Goal: Register for event/course

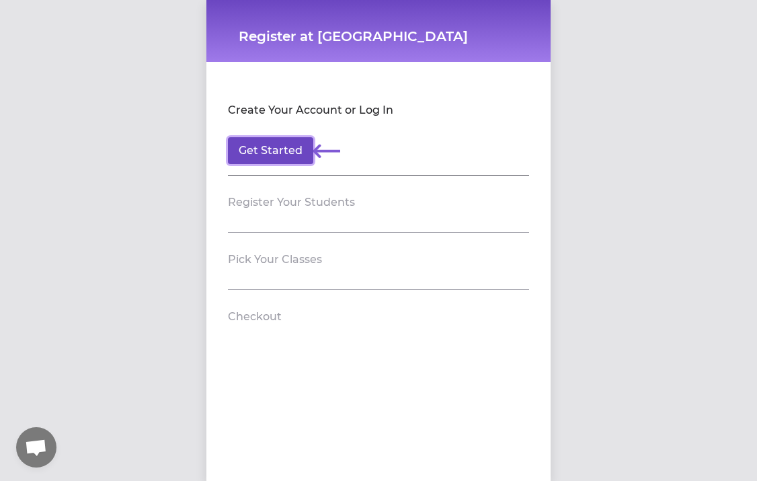
click at [288, 147] on button "Get Started" at bounding box center [270, 150] width 85 height 27
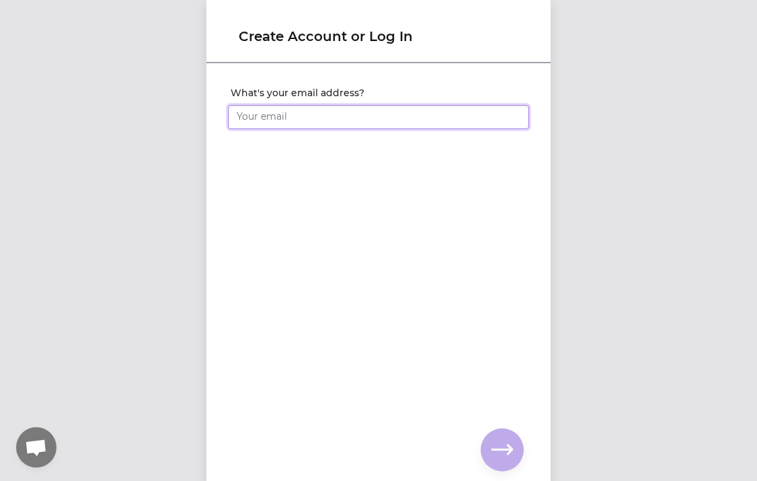
click at [284, 122] on input "What's your email address?" at bounding box center [378, 117] width 301 height 24
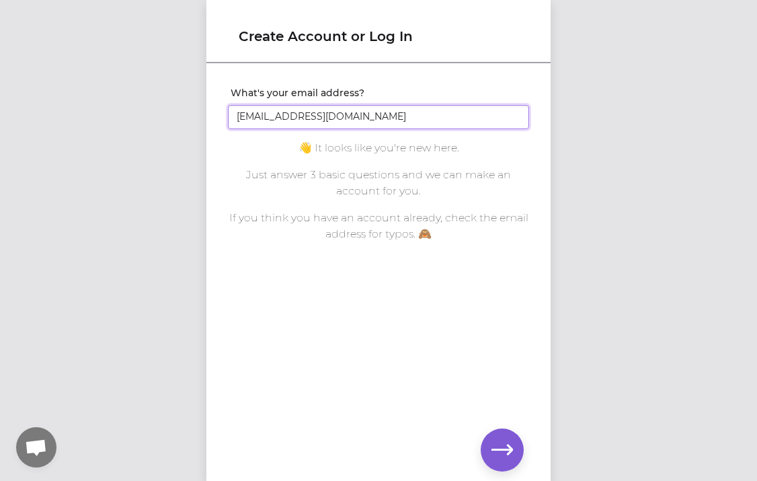
scroll to position [1, 0]
type input "[EMAIL_ADDRESS][DOMAIN_NAME]"
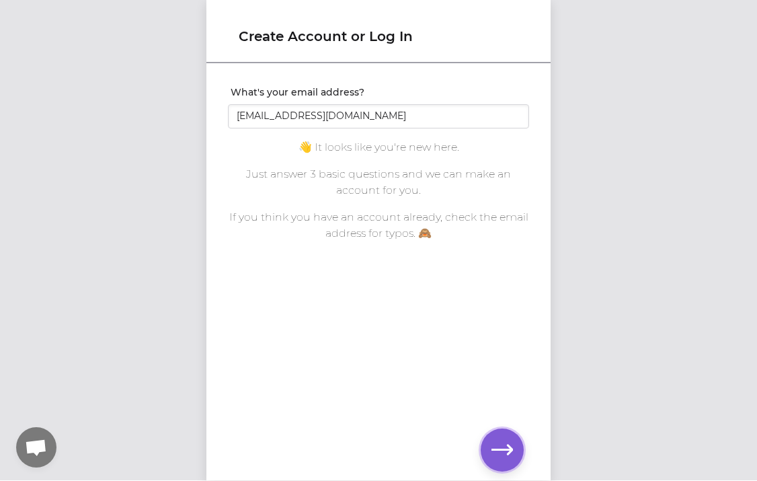
click at [487, 446] on button "button" at bounding box center [502, 449] width 43 height 43
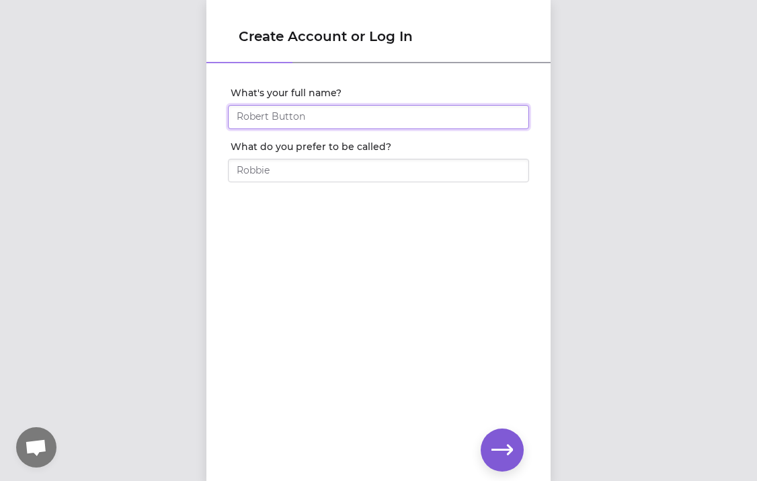
click at [283, 119] on input "What's your full name?" at bounding box center [378, 117] width 301 height 24
type input "[PERSON_NAME]"
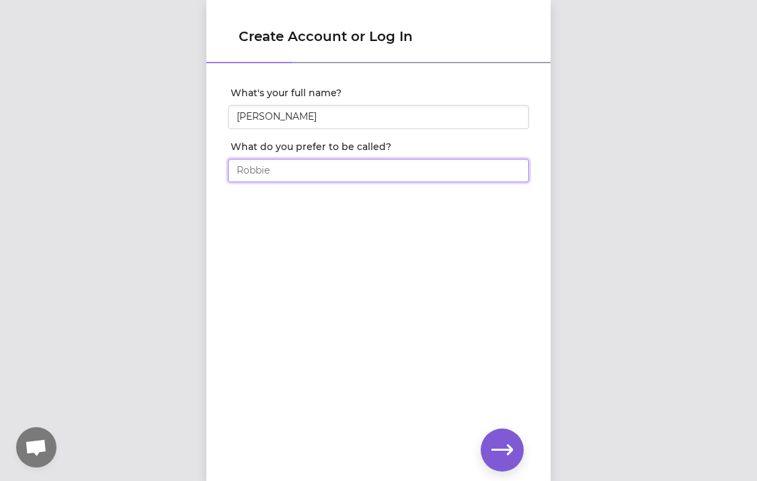
click at [258, 175] on input "What do you prefer to be called?" at bounding box center [378, 171] width 301 height 24
type input "[PERSON_NAME]"
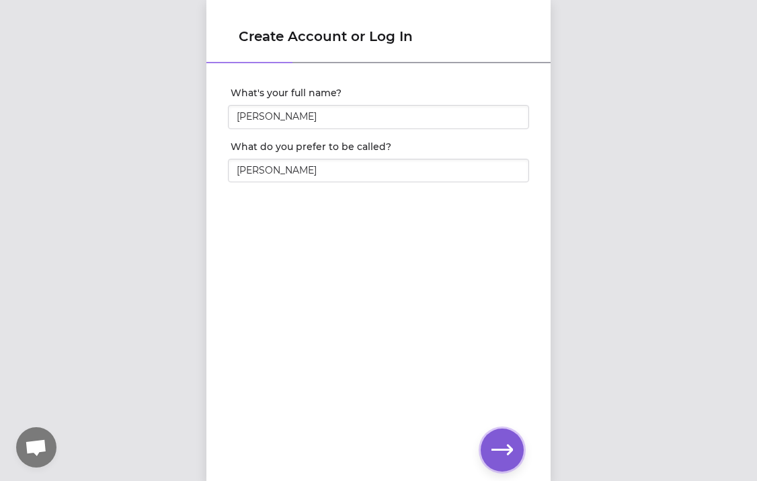
click at [501, 448] on icon "button" at bounding box center [502, 449] width 22 height 10
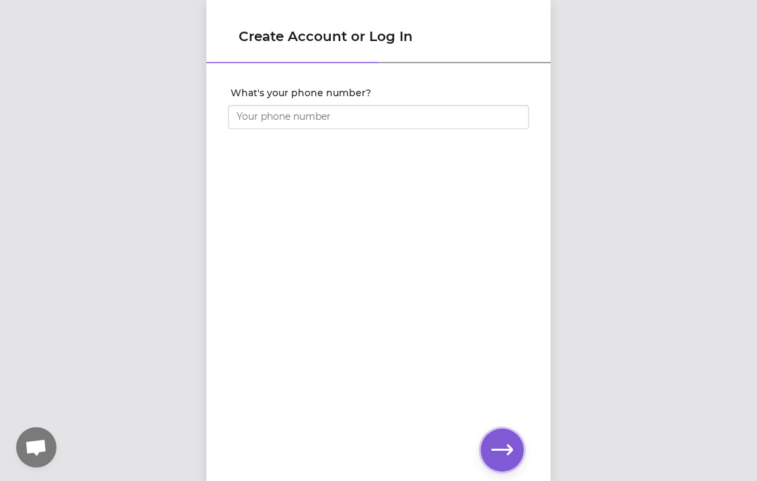
scroll to position [1, 0]
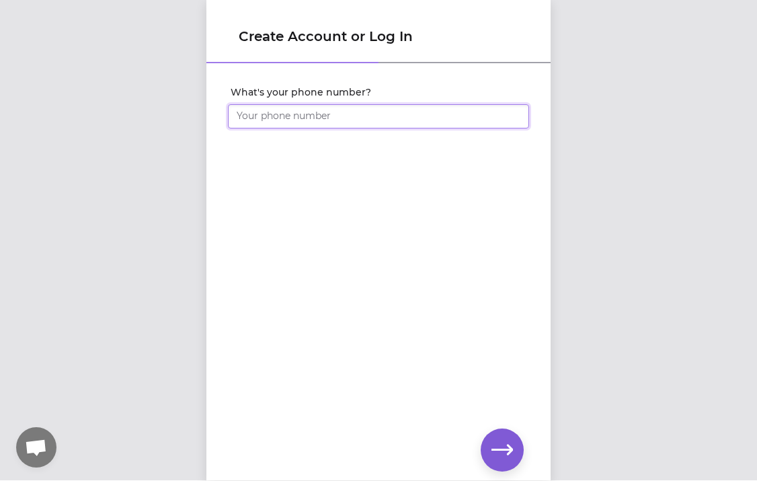
click at [306, 118] on input "What's your phone number?" at bounding box center [378, 116] width 301 height 24
type input "[PHONE_NUMBER]"
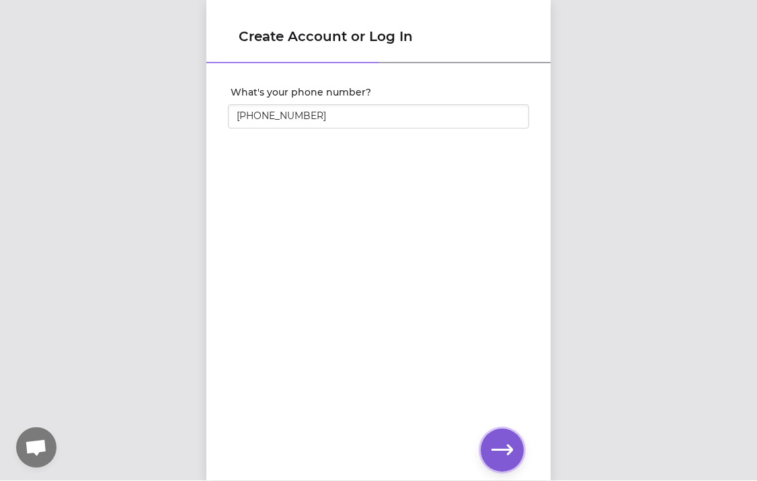
click at [509, 451] on icon "button" at bounding box center [502, 449] width 22 height 10
click at [509, 448] on icon "button" at bounding box center [502, 450] width 22 height 22
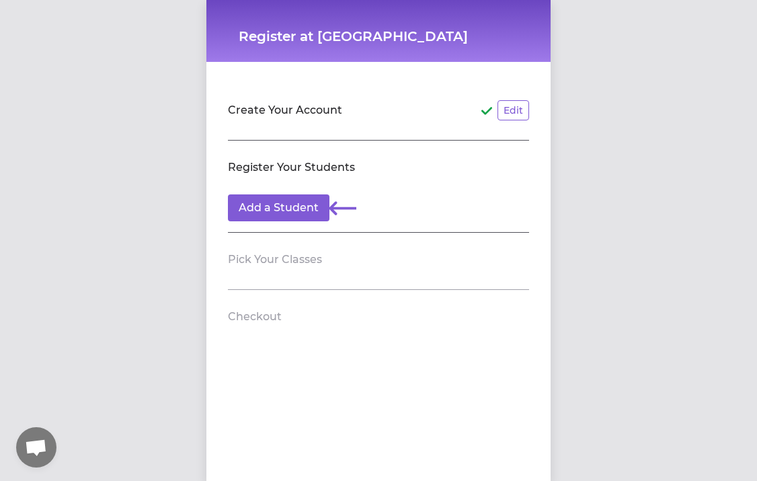
scroll to position [1, 0]
click at [308, 197] on button "Add a Student" at bounding box center [278, 207] width 101 height 27
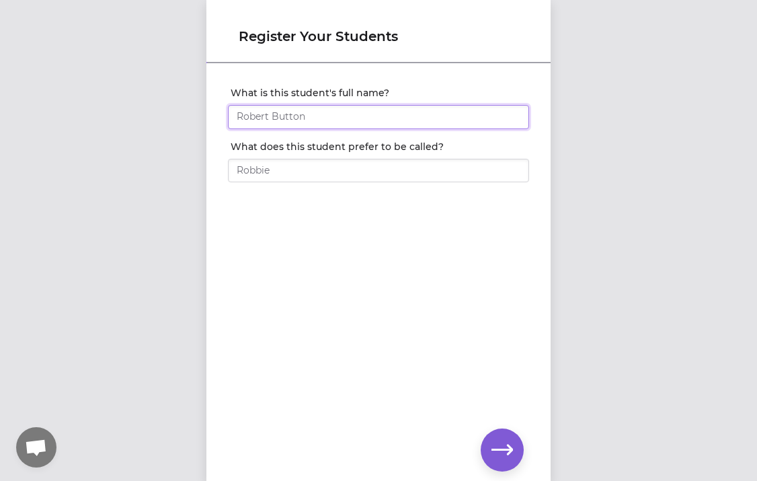
click at [280, 124] on input "What is this student's full name?" at bounding box center [378, 117] width 301 height 24
type input "[PERSON_NAME]"
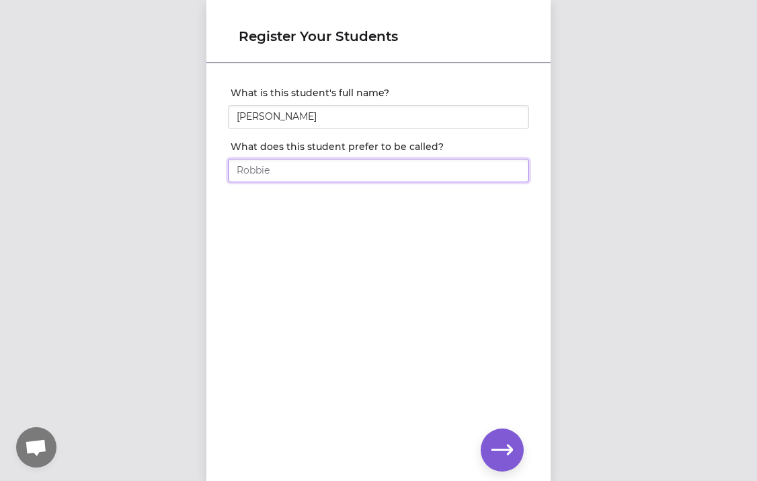
click at [281, 173] on input "What does this student prefer to be called?" at bounding box center [378, 171] width 301 height 24
type input "Gabe"
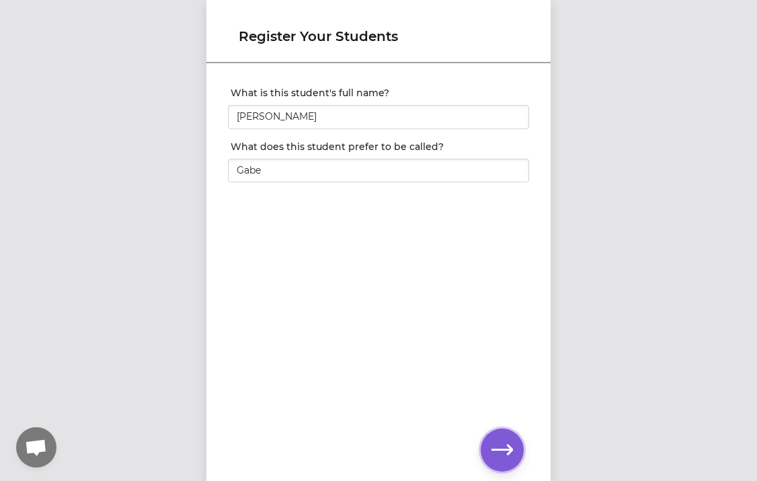
click at [501, 455] on icon "button" at bounding box center [502, 450] width 22 height 22
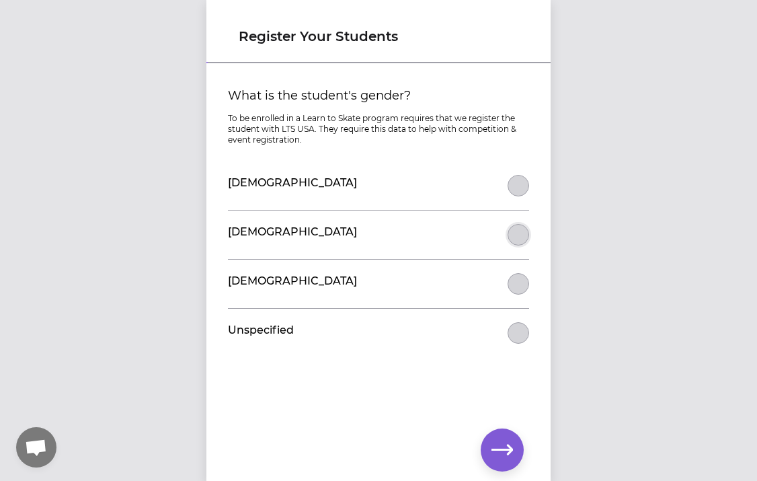
click at [517, 235] on button "What is the student's gender?" at bounding box center [518, 235] width 22 height 22
click at [511, 456] on icon "button" at bounding box center [502, 450] width 22 height 22
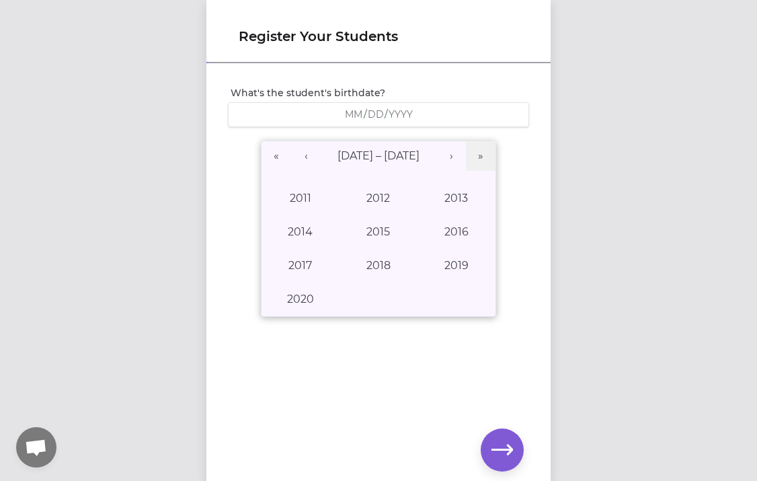
click at [343, 107] on div "/ /" at bounding box center [378, 114] width 301 height 25
click at [452, 263] on button "2019" at bounding box center [456, 266] width 78 height 34
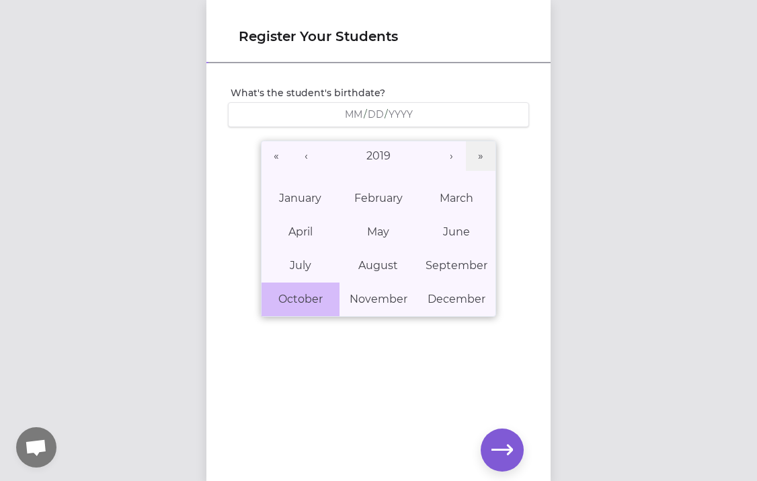
click at [316, 300] on abbr "October" at bounding box center [300, 298] width 44 height 13
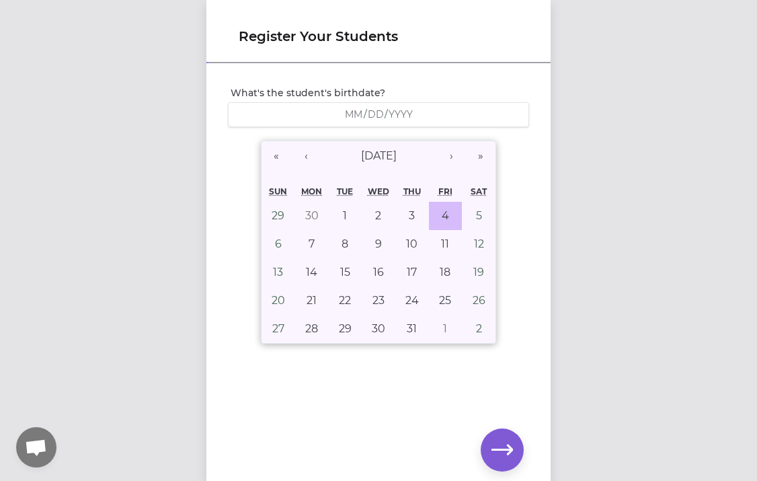
click at [443, 214] on abbr "4" at bounding box center [445, 215] width 7 height 13
type input "[DATE]"
type input "10"
type input "4"
type input "2019"
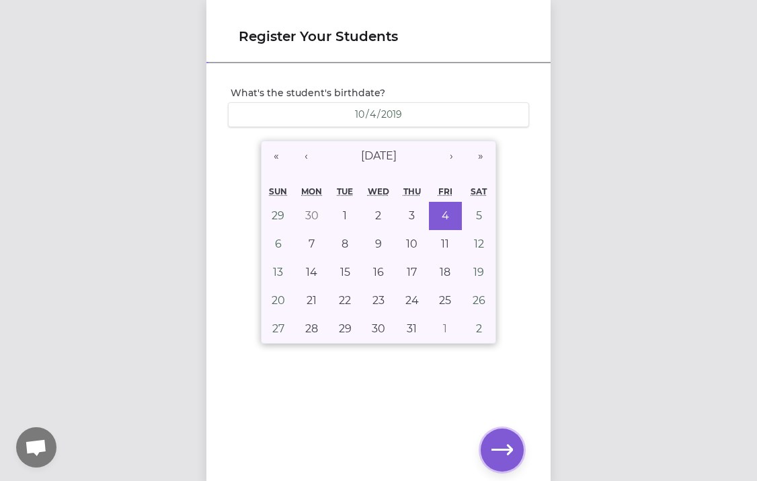
click at [499, 440] on icon "button" at bounding box center [502, 450] width 22 height 22
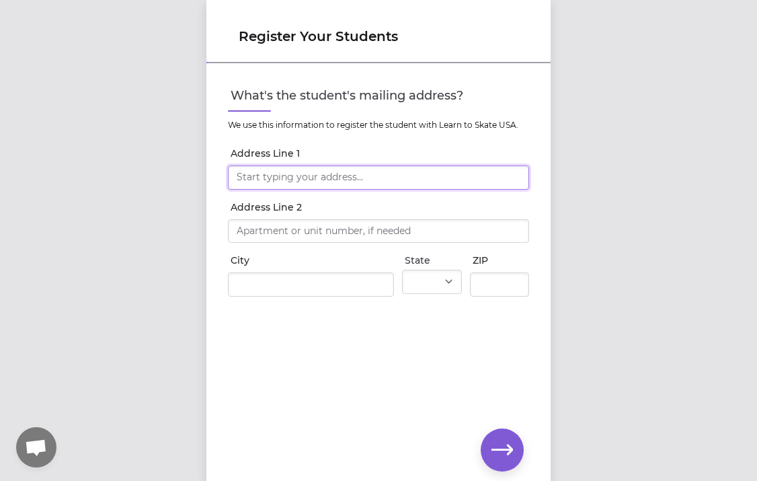
click at [256, 175] on input "Address Line 1" at bounding box center [378, 177] width 301 height 24
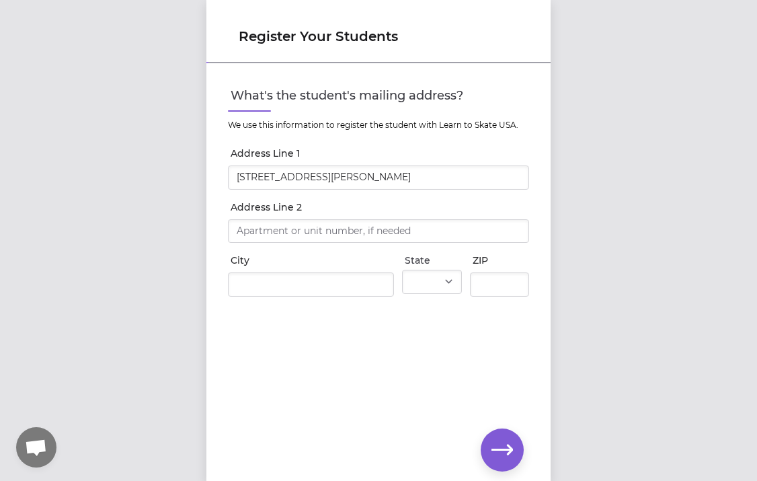
type input "[STREET_ADDRESS]"
type input "[PERSON_NAME][GEOGRAPHIC_DATA]"
select select "ID"
type input "83815"
click at [504, 452] on icon "button" at bounding box center [502, 450] width 22 height 22
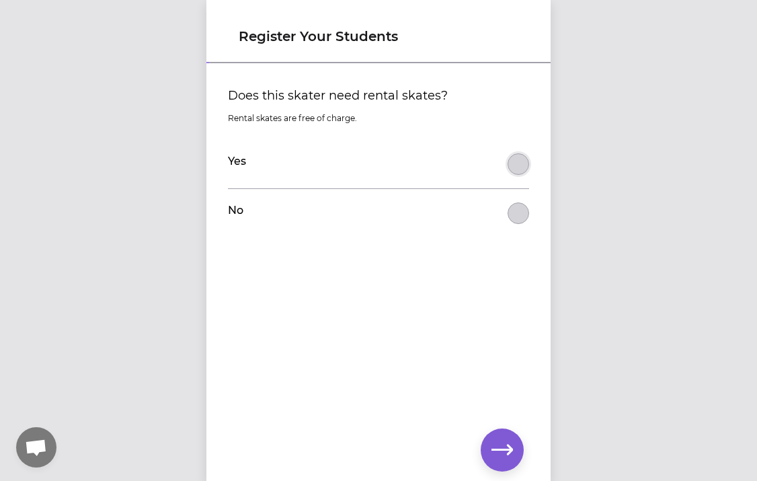
click at [524, 162] on button "Does this skater need rental skates?" at bounding box center [518, 164] width 22 height 22
click at [504, 448] on icon "button" at bounding box center [502, 449] width 22 height 10
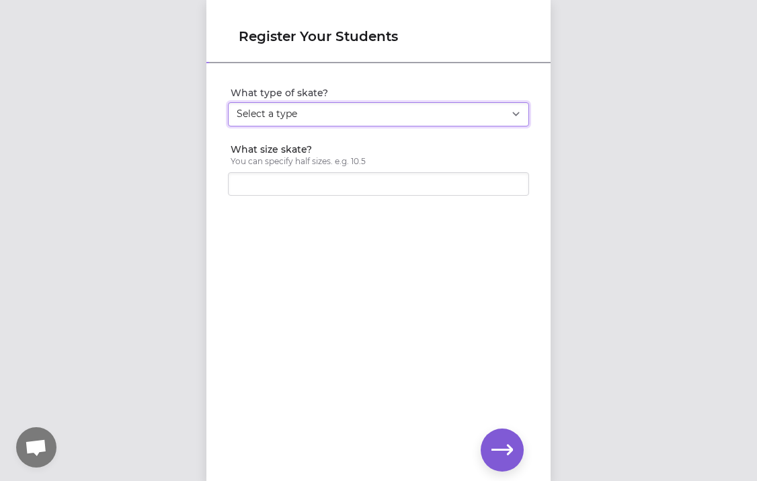
click at [304, 110] on select "Select a type Youth Figure Men's Figure Women's Figure Men's Hockey Women's Hoc…" at bounding box center [378, 114] width 301 height 24
select select "youth_figure"
click at [228, 102] on select "Select a type Youth Figure Men's Figure Women's Figure Men's Hockey Women's Hoc…" at bounding box center [378, 114] width 301 height 24
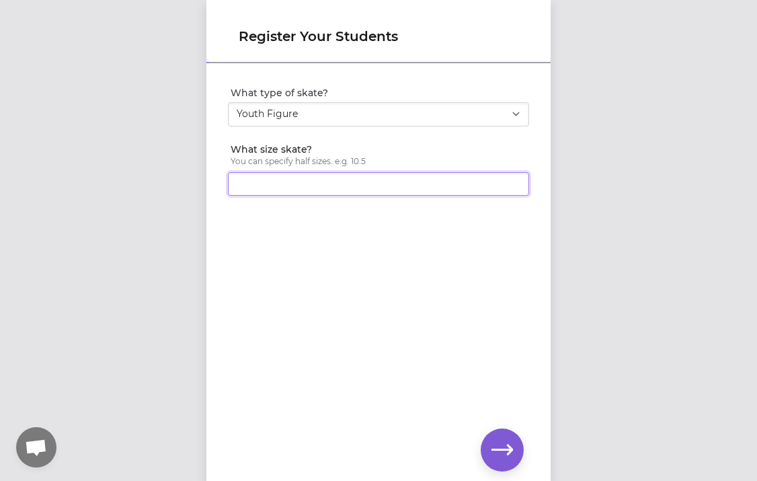
click at [303, 181] on input "What size skate?" at bounding box center [378, 184] width 301 height 24
click at [514, 180] on input "1" at bounding box center [378, 184] width 301 height 24
click at [514, 180] on input "1.5" at bounding box center [378, 184] width 301 height 24
click at [514, 180] on input "2" at bounding box center [378, 184] width 301 height 24
click at [514, 180] on input "2.5" at bounding box center [378, 184] width 301 height 24
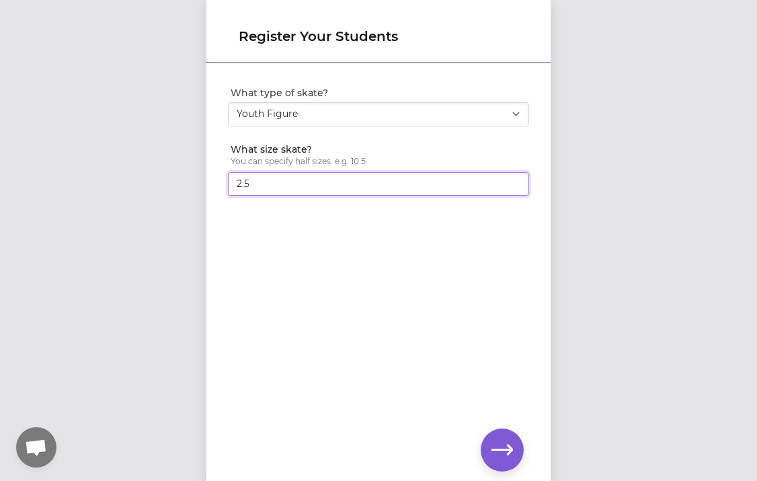
click at [514, 190] on input "2.5" at bounding box center [378, 184] width 301 height 24
click at [515, 181] on input "3" at bounding box center [378, 184] width 301 height 24
click at [515, 181] on input "3.5" at bounding box center [378, 184] width 301 height 24
click at [515, 181] on input "4" at bounding box center [378, 184] width 301 height 24
click at [515, 181] on input "4.5" at bounding box center [378, 184] width 301 height 24
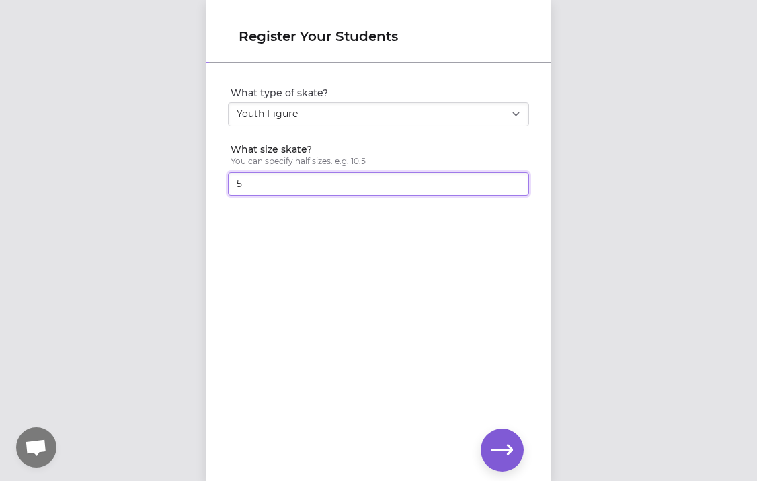
click at [515, 181] on input "5" at bounding box center [378, 184] width 301 height 24
click at [515, 181] on input "5.5" at bounding box center [378, 184] width 301 height 24
click at [515, 181] on input "6" at bounding box center [378, 184] width 301 height 24
click at [515, 181] on input "6.5" at bounding box center [378, 184] width 301 height 24
click at [470, 183] on input "6.5" at bounding box center [378, 184] width 301 height 24
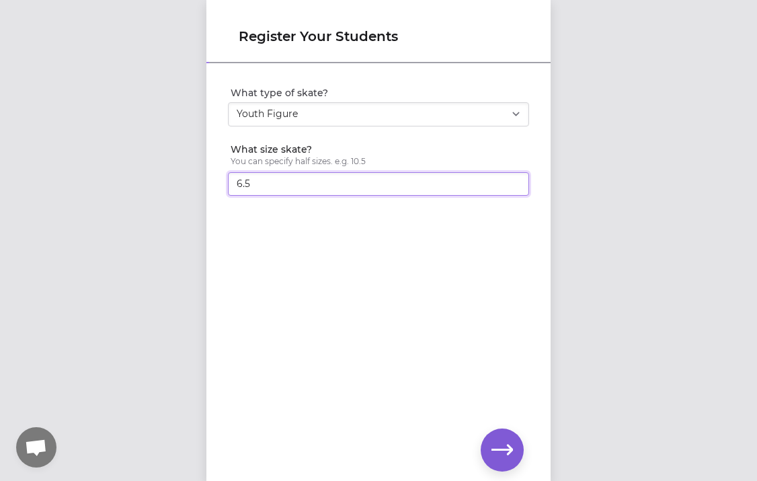
click at [469, 183] on input "6.5" at bounding box center [378, 184] width 301 height 24
click at [513, 186] on input "6" at bounding box center [378, 184] width 301 height 24
click at [513, 186] on input "5.5" at bounding box center [378, 184] width 301 height 24
click at [513, 186] on input "5" at bounding box center [378, 184] width 301 height 24
click at [513, 186] on input "4.5" at bounding box center [378, 184] width 301 height 24
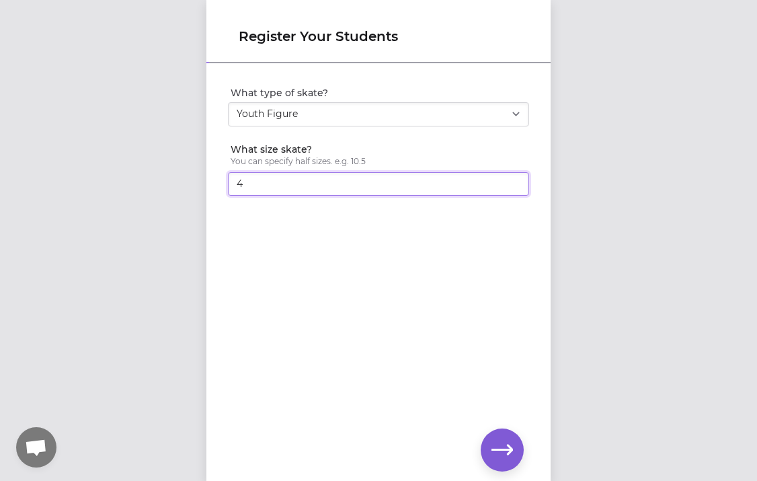
click at [513, 186] on input "4" at bounding box center [378, 184] width 301 height 24
click at [513, 186] on input "3.5" at bounding box center [378, 184] width 301 height 24
click at [513, 186] on input "3" at bounding box center [378, 184] width 301 height 24
click at [513, 186] on input "2.5" at bounding box center [378, 184] width 301 height 24
click at [513, 186] on input "2" at bounding box center [378, 184] width 301 height 24
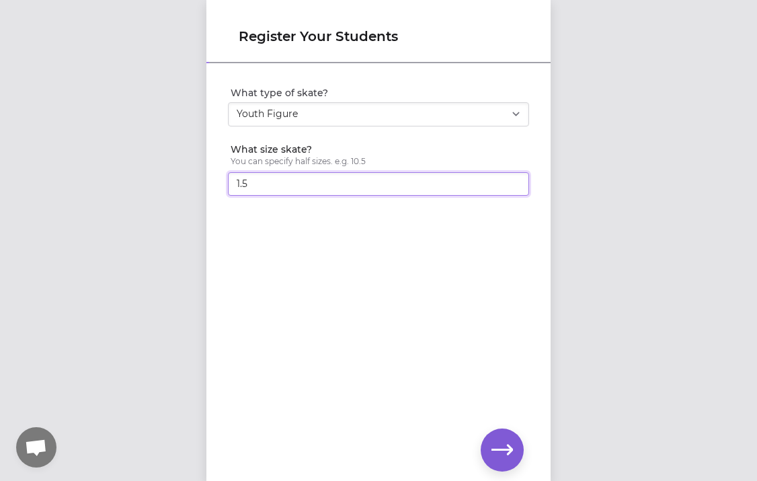
click at [513, 186] on input "1.5" at bounding box center [378, 184] width 301 height 24
click at [513, 186] on input "1" at bounding box center [378, 184] width 301 height 24
click at [512, 212] on div "What type of skate? Select a type Youth Figure Men's Figure Women's Figure Men'…" at bounding box center [378, 141] width 344 height 153
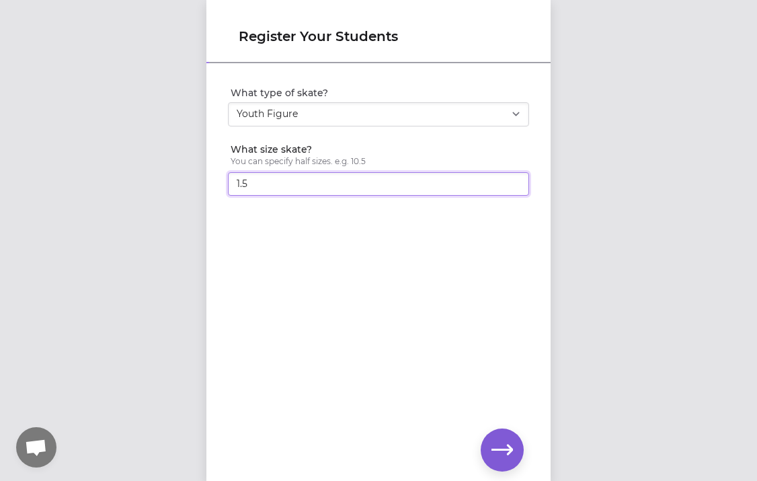
click at [514, 179] on input "1.5" at bounding box center [378, 184] width 301 height 24
click at [514, 179] on input "2" at bounding box center [378, 184] width 301 height 24
click at [514, 179] on input "2.5" at bounding box center [378, 184] width 301 height 24
click at [514, 179] on input "3" at bounding box center [378, 184] width 301 height 24
click at [514, 179] on input "3.5" at bounding box center [378, 184] width 301 height 24
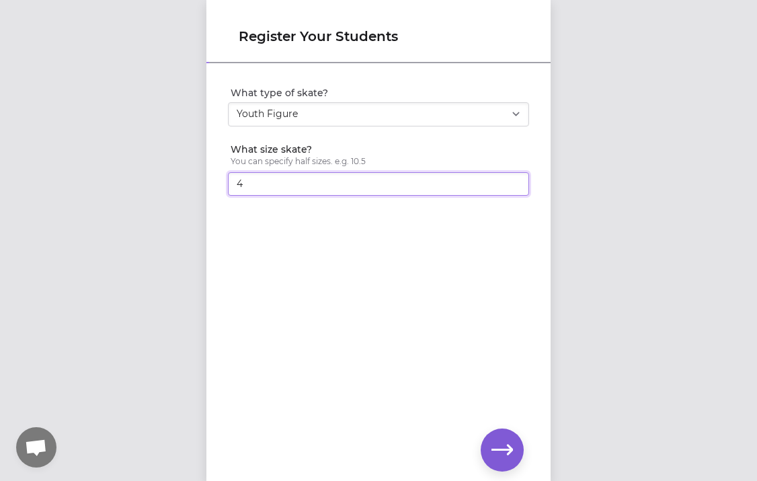
click at [514, 179] on input "4" at bounding box center [378, 184] width 301 height 24
click at [514, 179] on input "4.5" at bounding box center [378, 184] width 301 height 24
click at [514, 179] on input "5" at bounding box center [378, 184] width 301 height 24
click at [514, 179] on input "5.5" at bounding box center [378, 184] width 301 height 24
click at [514, 179] on input "6" at bounding box center [378, 184] width 301 height 24
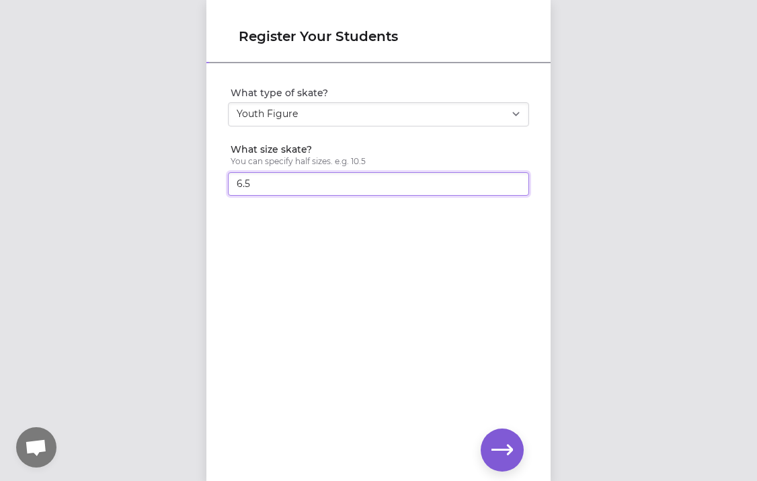
click at [514, 179] on input "6.5" at bounding box center [378, 184] width 301 height 24
click at [514, 179] on input "7" at bounding box center [378, 184] width 301 height 24
click at [514, 179] on input "7.5" at bounding box center [378, 184] width 301 height 24
click at [514, 179] on input "8" at bounding box center [378, 184] width 301 height 24
click at [514, 179] on input "8.5" at bounding box center [378, 184] width 301 height 24
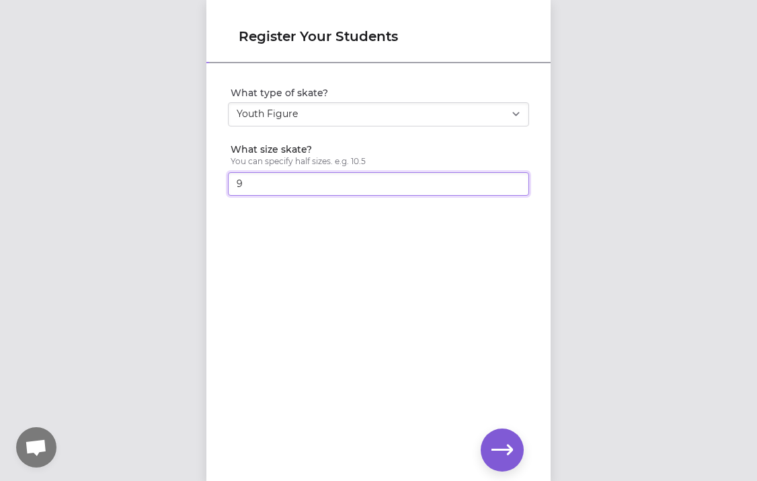
click at [514, 179] on input "9" at bounding box center [378, 184] width 301 height 24
click at [514, 179] on input "9.5" at bounding box center [378, 184] width 301 height 24
click at [514, 179] on input "10" at bounding box center [378, 184] width 301 height 24
click at [514, 179] on input "10.5" at bounding box center [378, 184] width 301 height 24
click at [514, 179] on input "11" at bounding box center [378, 184] width 301 height 24
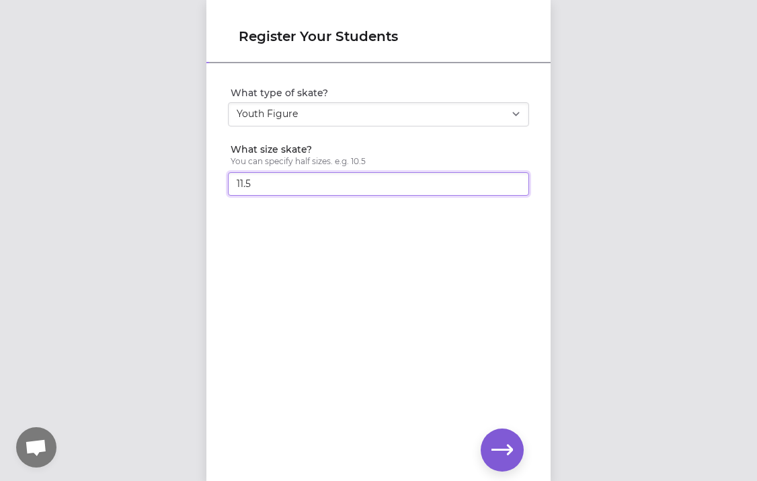
click at [514, 179] on input "11.5" at bounding box center [378, 184] width 301 height 24
click at [514, 179] on input "12" at bounding box center [378, 184] width 301 height 24
click at [514, 179] on input "12.5" at bounding box center [378, 184] width 301 height 24
type input "13"
click at [514, 179] on input "13" at bounding box center [378, 184] width 301 height 24
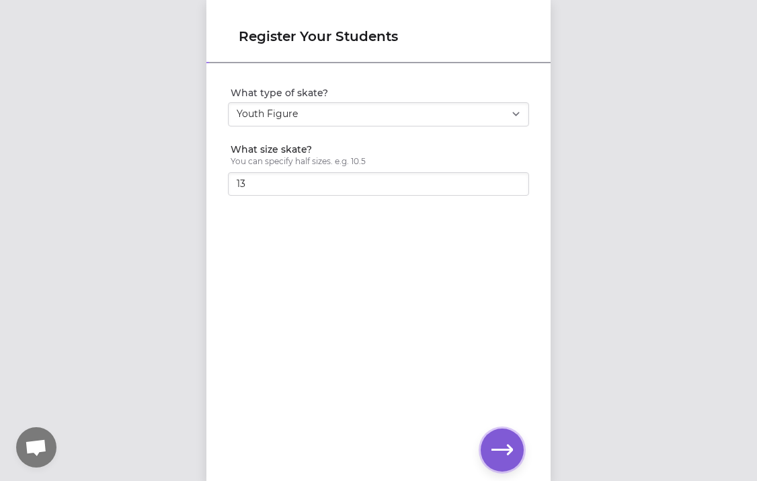
click at [503, 445] on icon "button" at bounding box center [502, 450] width 22 height 22
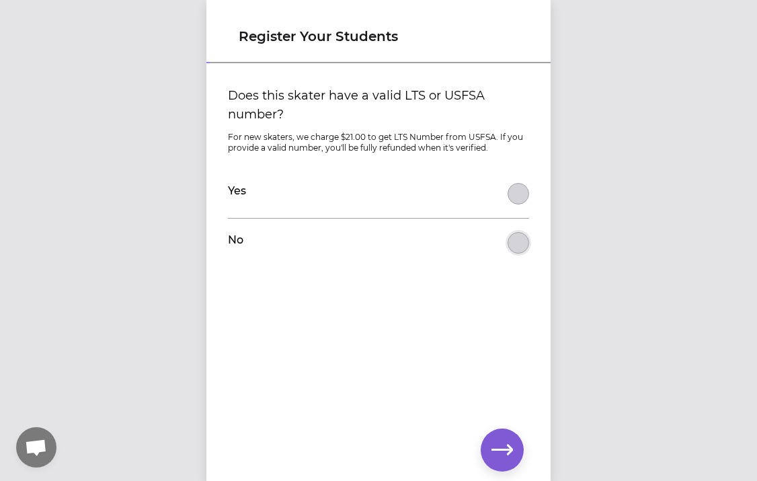
click at [515, 239] on button "Does this skater have a valid LTS or USFSA number?" at bounding box center [518, 243] width 22 height 22
click at [509, 454] on icon "button" at bounding box center [502, 450] width 22 height 22
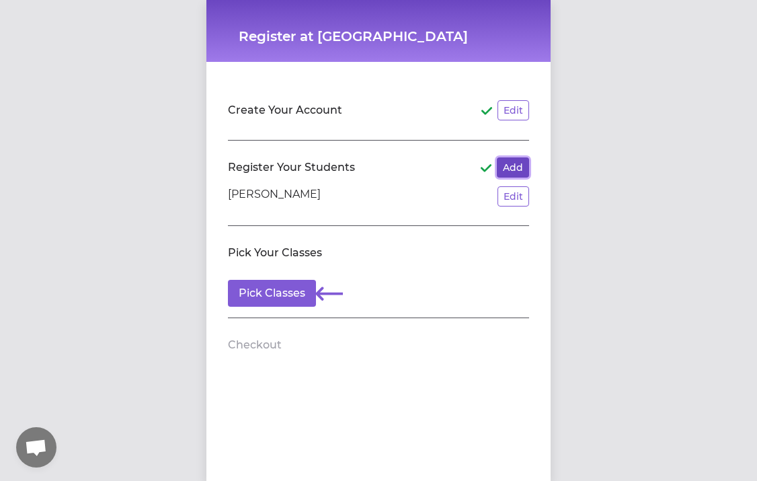
click at [509, 167] on button "Add" at bounding box center [513, 167] width 32 height 20
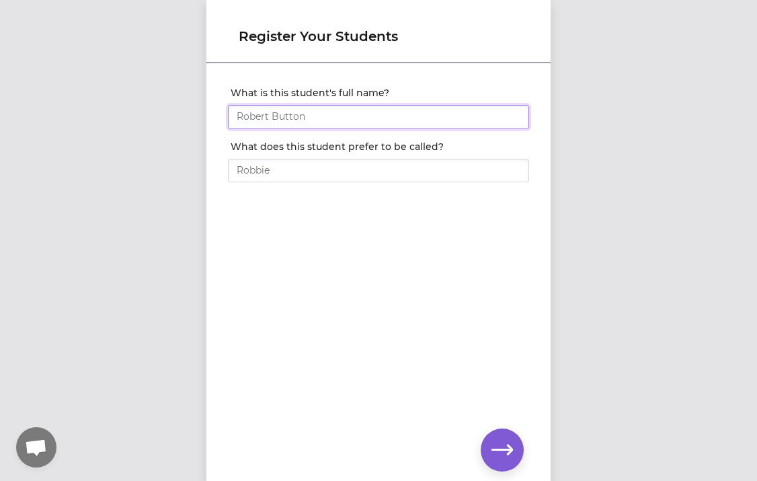
click at [337, 128] on input "What is this student's full name?" at bounding box center [378, 117] width 301 height 24
type input "[PERSON_NAME]"
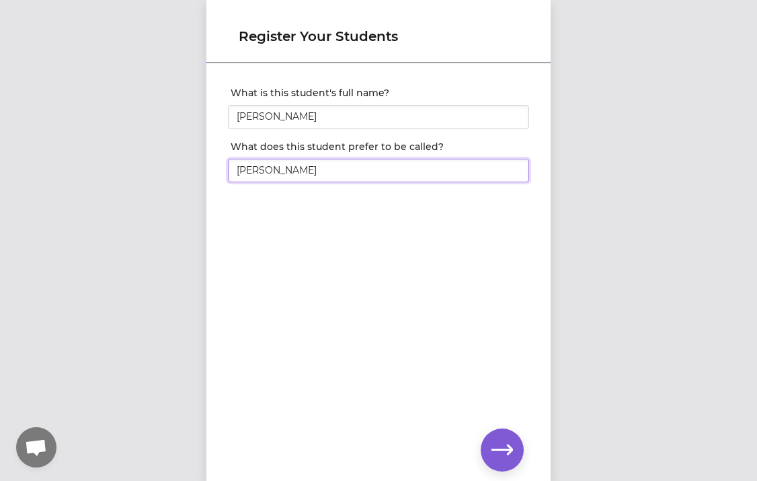
type input "[PERSON_NAME]"
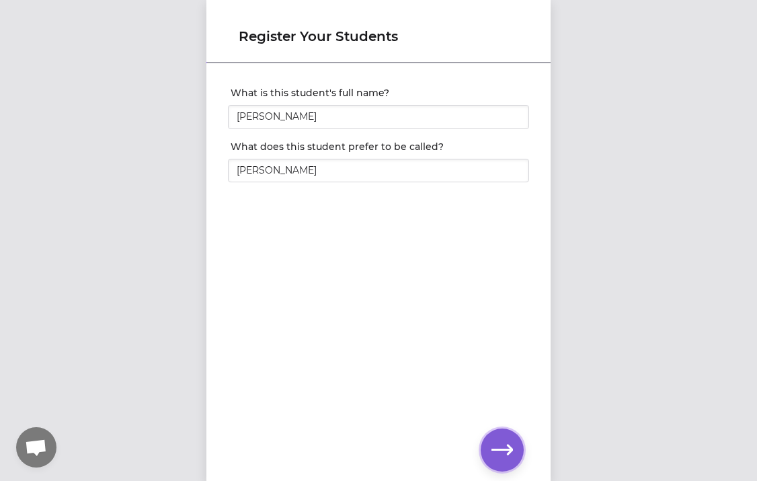
click at [503, 460] on button "button" at bounding box center [502, 449] width 43 height 43
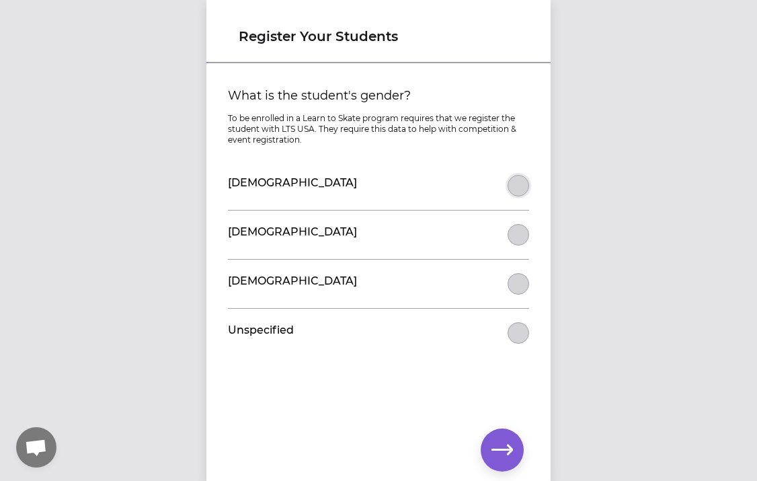
click at [512, 185] on button "What is the student's gender?" at bounding box center [518, 186] width 22 height 22
click at [505, 446] on icon "button" at bounding box center [502, 450] width 22 height 22
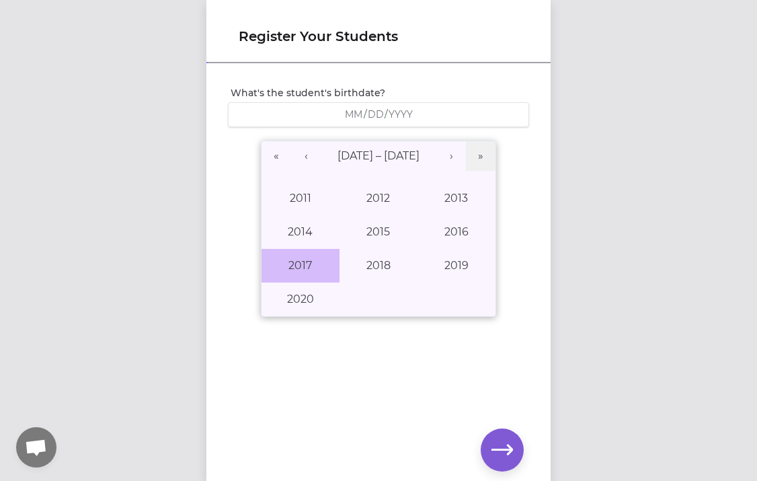
click at [311, 262] on button "2017" at bounding box center [300, 266] width 78 height 34
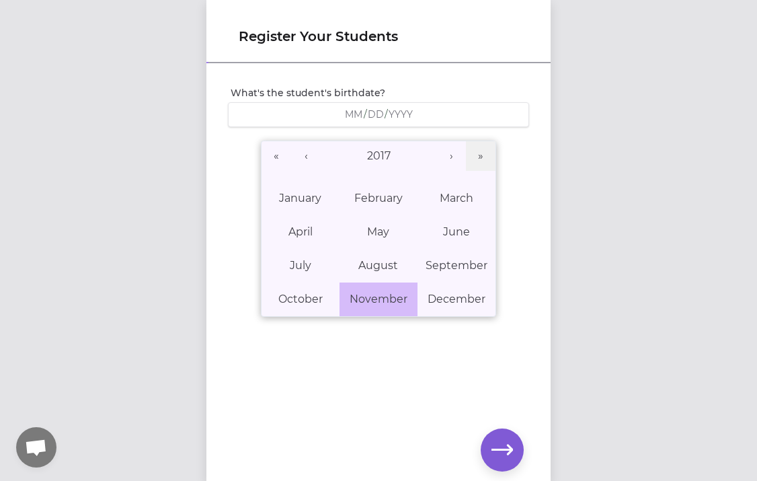
click at [378, 290] on button "November" at bounding box center [378, 299] width 78 height 34
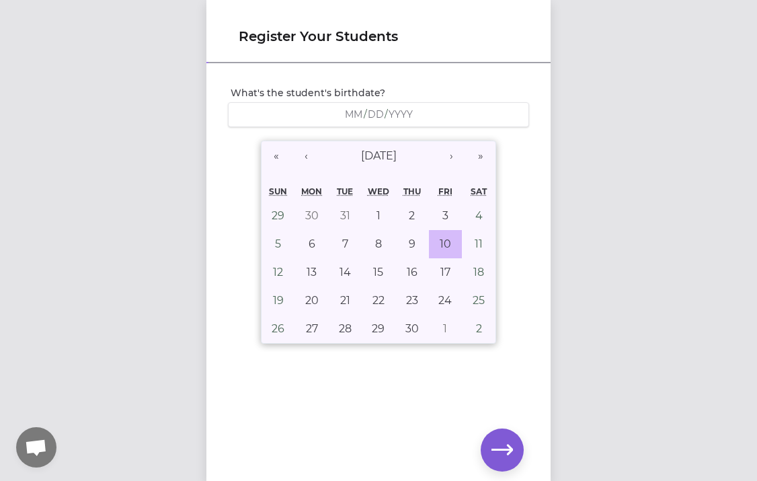
click at [446, 242] on abbr "10" at bounding box center [445, 243] width 11 height 13
type input "[DATE]"
type input "11"
type input "10"
type input "2017"
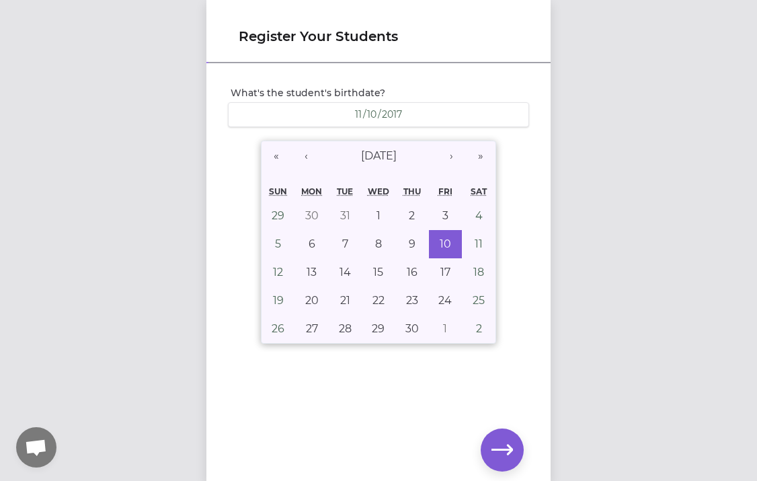
click at [483, 386] on div "What's the student's birthdate? [DEMOGRAPHIC_DATA] [DEMOGRAPHIC_DATA] « ‹ [DATE…" at bounding box center [378, 250] width 344 height 371
click at [497, 448] on icon "button" at bounding box center [502, 449] width 22 height 10
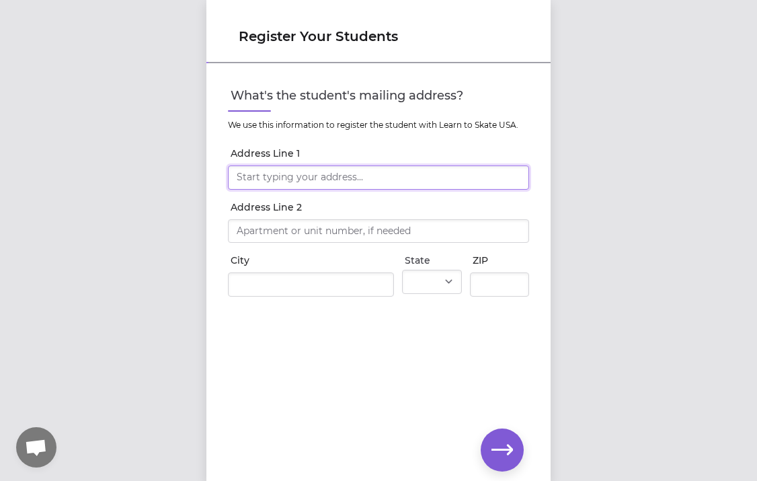
click at [248, 183] on input "Address Line 1" at bounding box center [378, 177] width 301 height 24
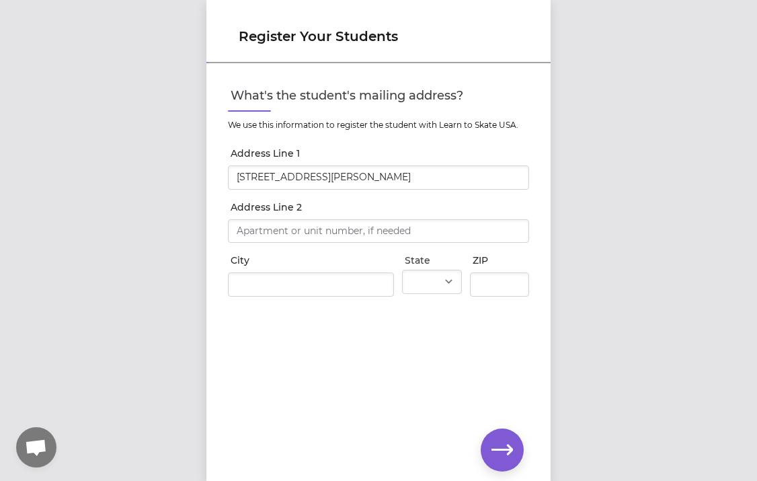
type input "[STREET_ADDRESS]"
type input "[PERSON_NAME][GEOGRAPHIC_DATA]"
select select "ID"
type input "83815"
click at [501, 451] on icon "button" at bounding box center [502, 450] width 22 height 22
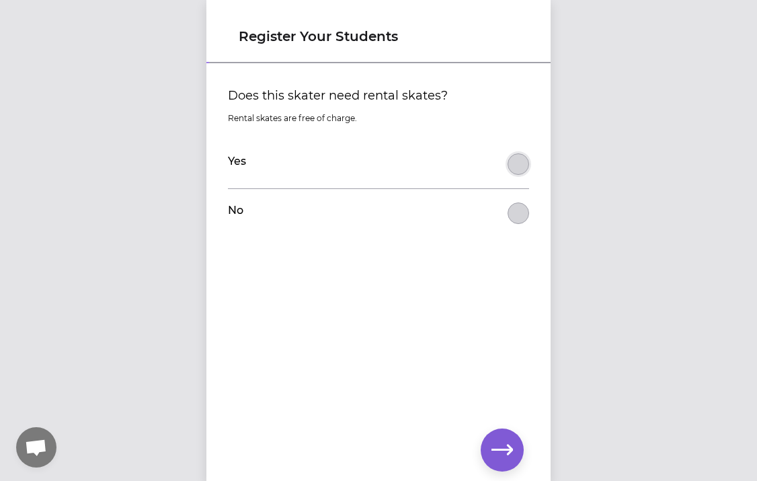
click at [517, 164] on button "Does this skater need rental skates?" at bounding box center [518, 164] width 22 height 22
click at [503, 434] on button "button" at bounding box center [502, 449] width 43 height 43
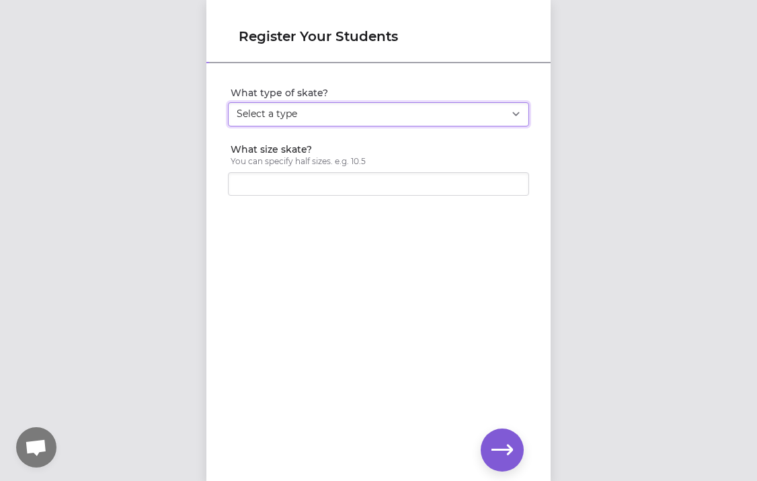
click at [307, 115] on select "Select a type Youth Figure Men's Figure Women's Figure Men's Hockey Women's Hoc…" at bounding box center [378, 114] width 301 height 24
select select "youth_figure"
click at [228, 102] on select "Select a type Youth Figure Men's Figure Women's Figure Men's Hockey Women's Hoc…" at bounding box center [378, 114] width 301 height 24
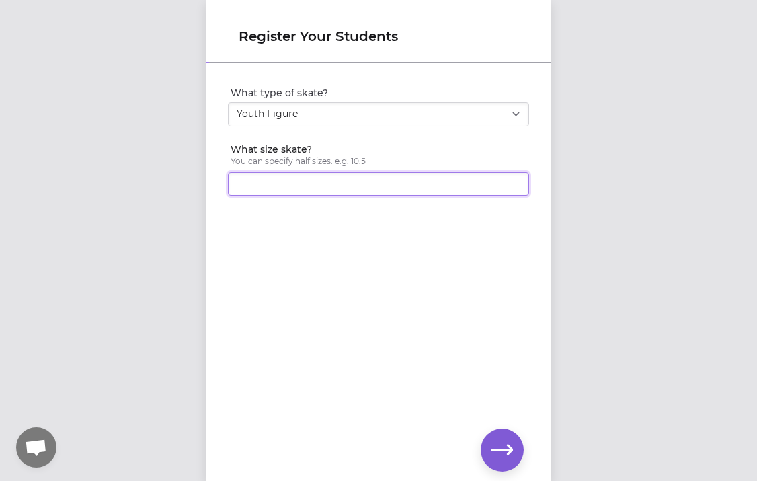
click at [298, 179] on input "What size skate?" at bounding box center [378, 184] width 301 height 24
type input "1"
click at [516, 181] on input "1" at bounding box center [378, 184] width 301 height 24
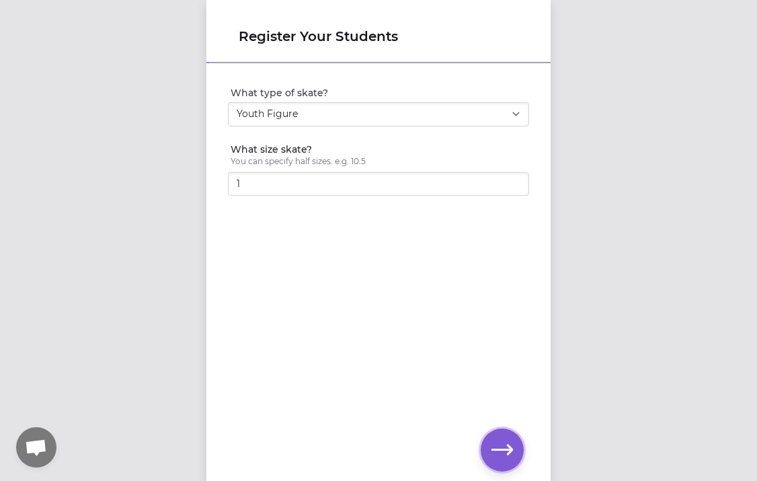
click at [501, 460] on button "button" at bounding box center [502, 449] width 43 height 43
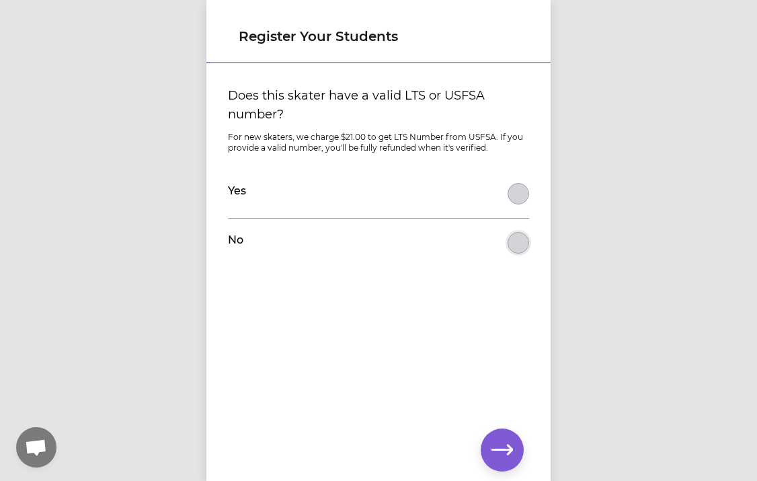
click at [517, 233] on button "Does this skater have a valid LTS or USFSA number?" at bounding box center [518, 243] width 22 height 22
click at [490, 451] on button "button" at bounding box center [502, 449] width 43 height 43
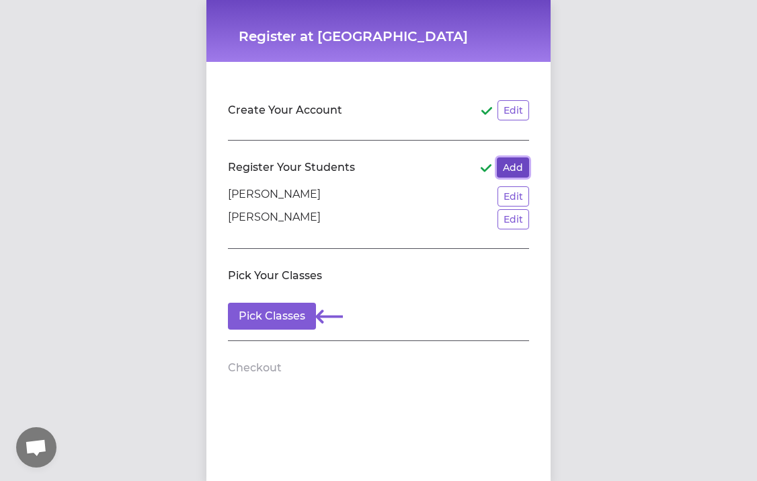
click at [507, 161] on button "Add" at bounding box center [513, 167] width 32 height 20
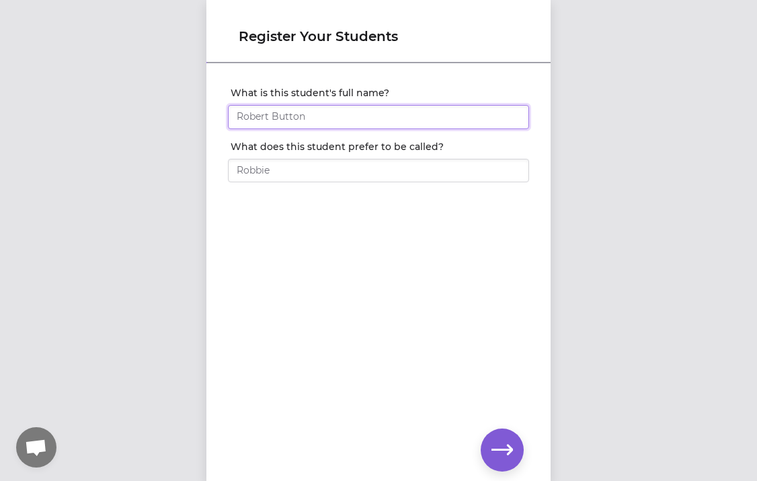
click at [306, 122] on input "What is this student's full name?" at bounding box center [378, 117] width 301 height 24
type input "[PERSON_NAME]"
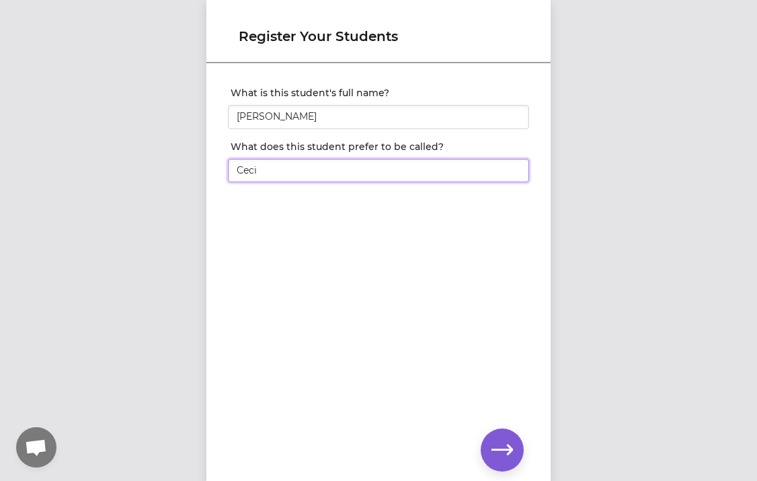
type input "Ceci"
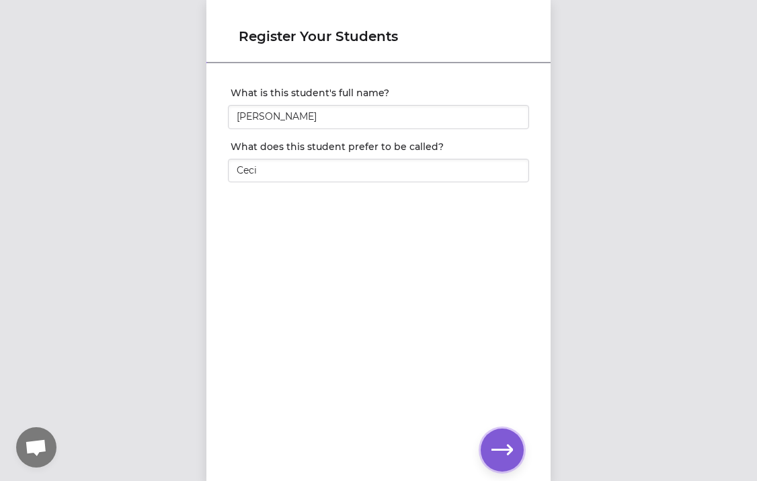
click at [502, 452] on icon "button" at bounding box center [502, 450] width 22 height 22
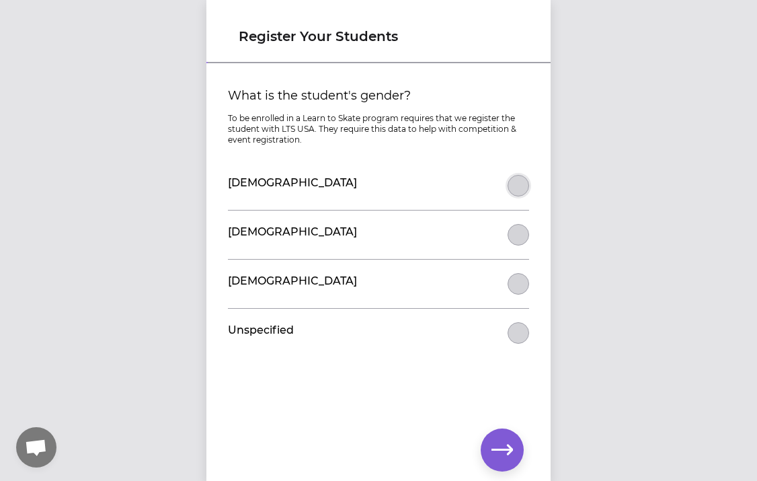
click at [519, 185] on button "What is the student's gender?" at bounding box center [518, 186] width 22 height 22
click at [507, 456] on icon "button" at bounding box center [502, 450] width 22 height 22
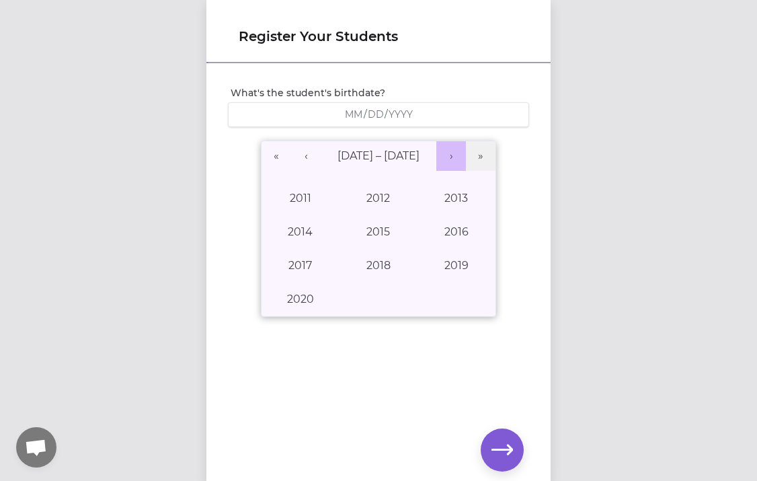
click at [448, 161] on button "›" at bounding box center [451, 156] width 30 height 30
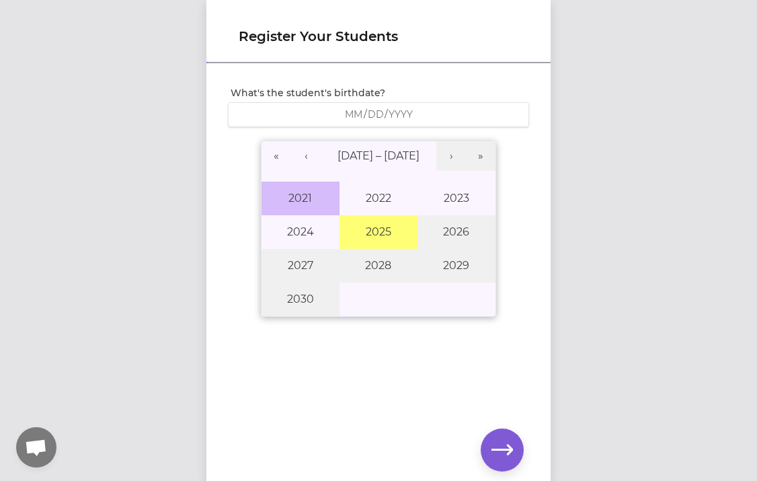
click at [302, 210] on button "2021" at bounding box center [300, 198] width 78 height 34
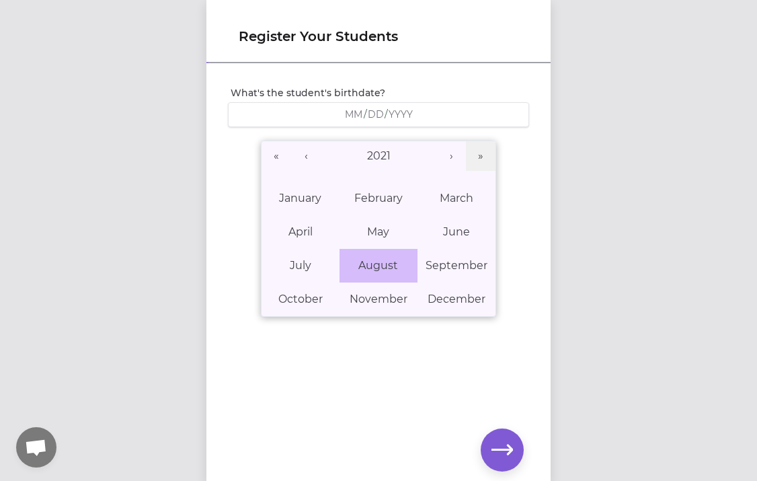
click at [358, 252] on button "August" at bounding box center [378, 266] width 78 height 34
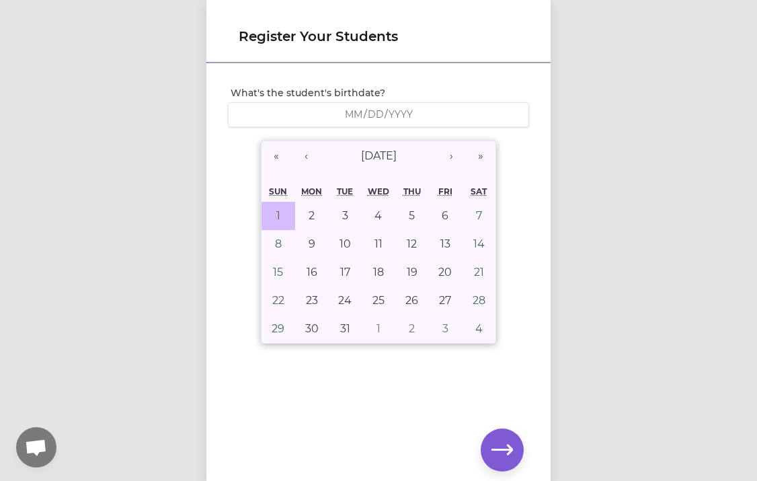
click at [282, 216] on button "1" at bounding box center [278, 216] width 34 height 28
type input "[DATE]"
type input "8"
type input "1"
type input "2021"
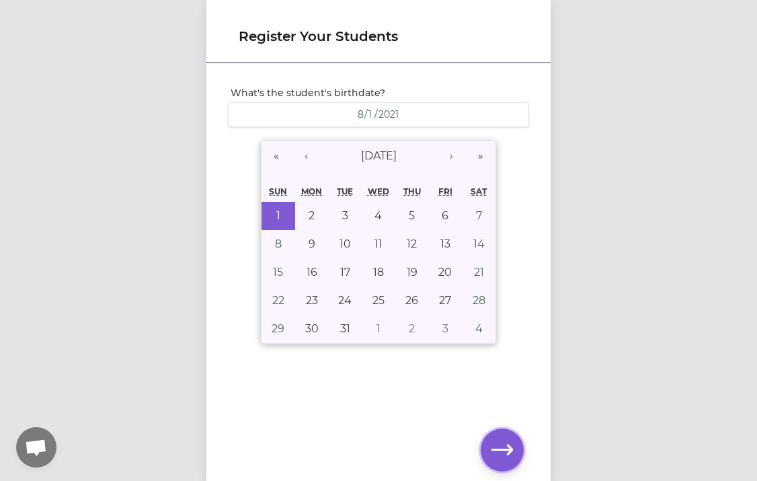
click at [507, 446] on icon "button" at bounding box center [502, 450] width 22 height 22
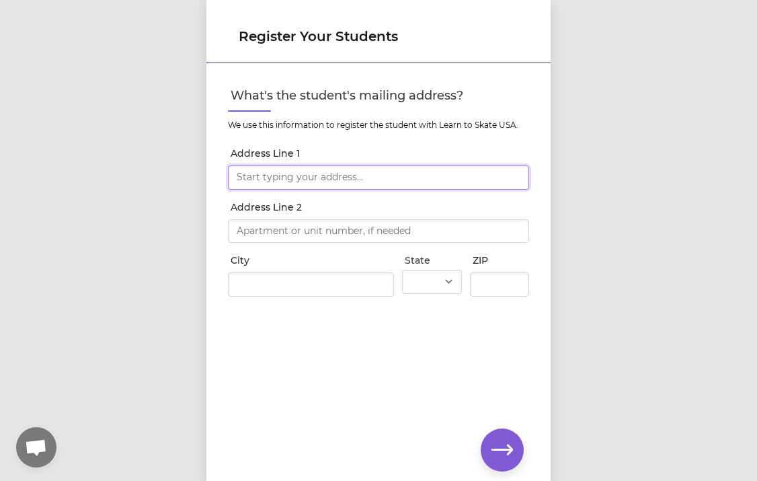
click at [254, 176] on input "Address Line 1" at bounding box center [378, 177] width 301 height 24
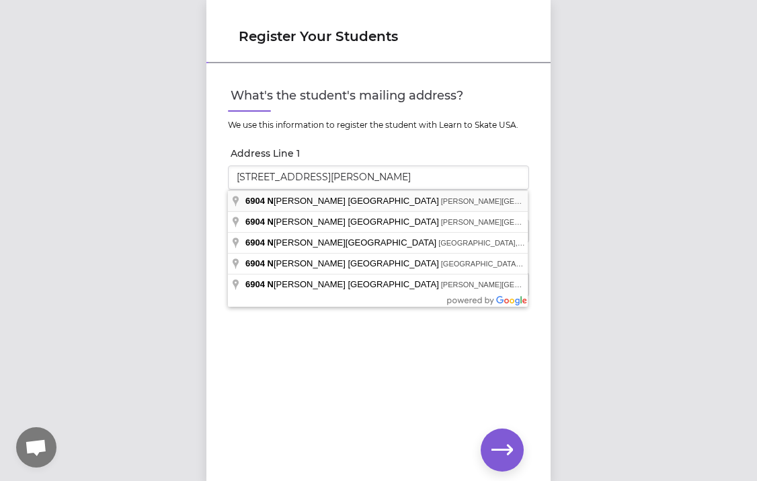
type input "[STREET_ADDRESS]"
type input "[PERSON_NAME][GEOGRAPHIC_DATA]"
select select "ID"
type input "83815"
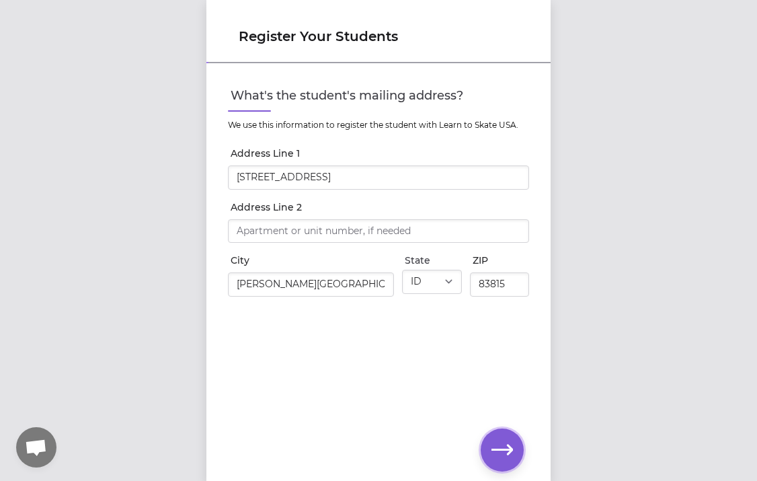
click at [505, 450] on icon "button" at bounding box center [502, 450] width 22 height 22
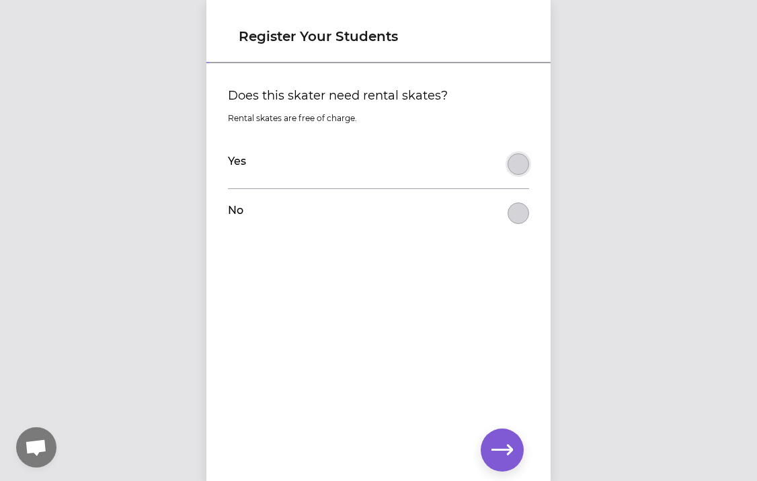
click at [509, 164] on button "Does this skater need rental skates?" at bounding box center [518, 164] width 22 height 22
click at [497, 451] on icon "button" at bounding box center [502, 450] width 22 height 22
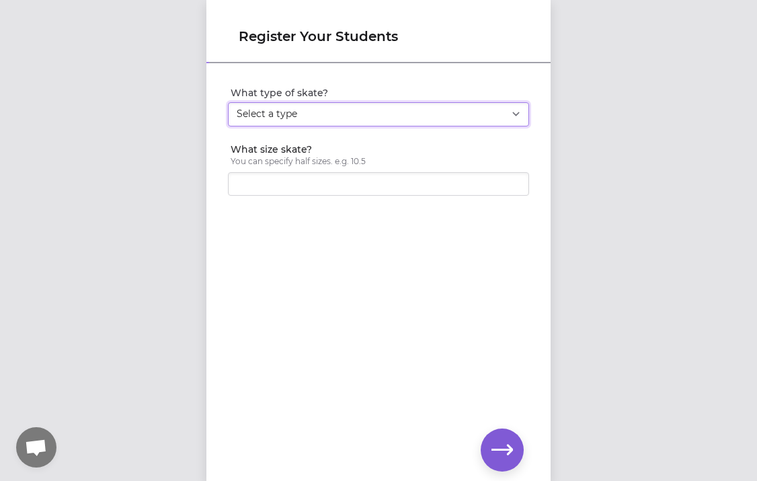
click at [497, 112] on select "Select a type Youth Figure Men's Figure Women's Figure Men's Hockey Women's Hoc…" at bounding box center [378, 114] width 301 height 24
select select "youth_figure"
click at [228, 102] on select "Select a type Youth Figure Men's Figure Women's Figure Men's Hockey Women's Hoc…" at bounding box center [378, 114] width 301 height 24
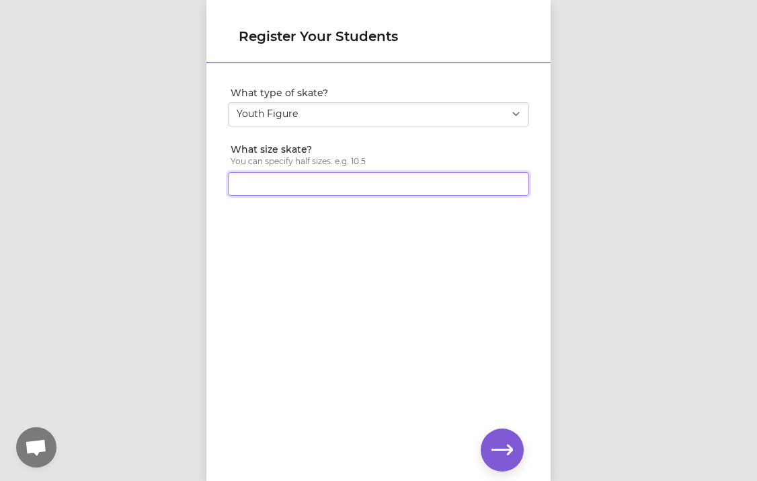
click at [479, 188] on input "What size skate?" at bounding box center [378, 184] width 301 height 24
click at [514, 181] on input "1" at bounding box center [378, 184] width 301 height 24
click at [514, 181] on input "1.5" at bounding box center [378, 184] width 301 height 24
click at [514, 181] on input "2" at bounding box center [378, 184] width 301 height 24
click at [514, 181] on input "2.5" at bounding box center [378, 184] width 301 height 24
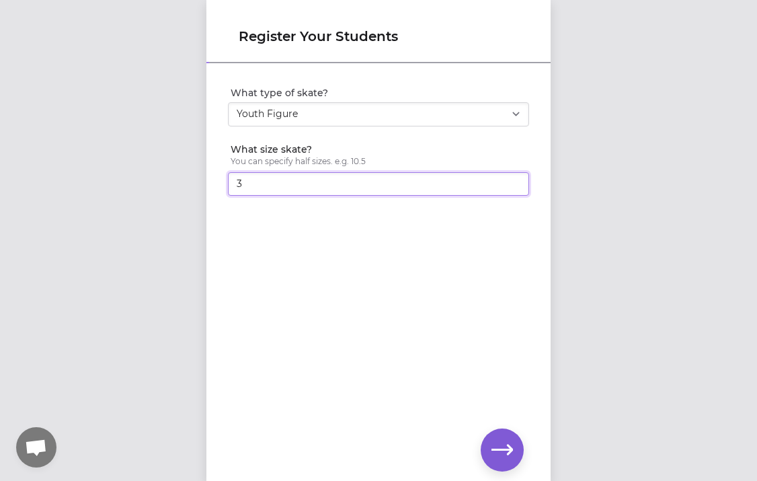
click at [514, 181] on input "3" at bounding box center [378, 184] width 301 height 24
click at [514, 181] on input "3.5" at bounding box center [378, 184] width 301 height 24
click at [514, 181] on input "4" at bounding box center [378, 184] width 301 height 24
click at [514, 181] on input "4.5" at bounding box center [378, 184] width 301 height 24
click at [514, 181] on input "5" at bounding box center [378, 184] width 301 height 24
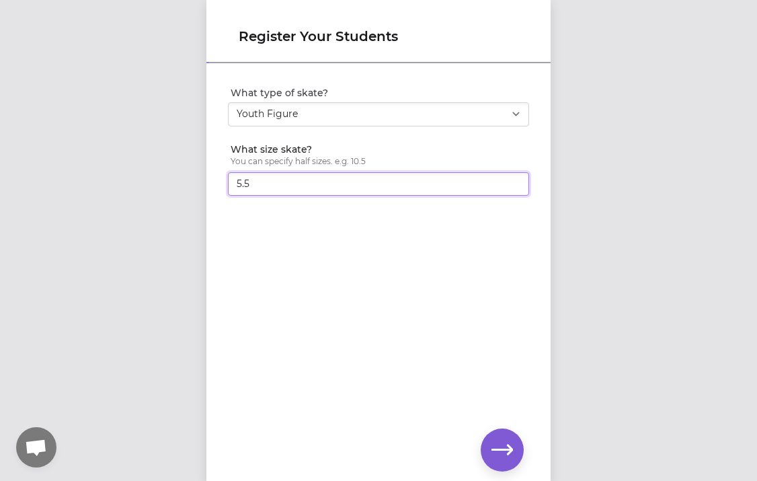
click at [514, 181] on input "5.5" at bounding box center [378, 184] width 301 height 24
click at [514, 181] on input "6" at bounding box center [378, 184] width 301 height 24
click at [514, 181] on input "6.5" at bounding box center [378, 184] width 301 height 24
click at [514, 181] on input "7" at bounding box center [378, 184] width 301 height 24
click at [514, 181] on input "7.5" at bounding box center [378, 184] width 301 height 24
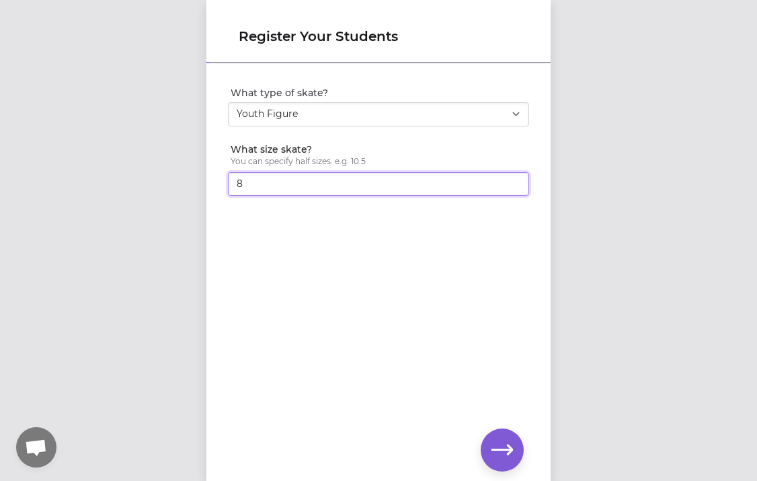
click at [514, 181] on input "8" at bounding box center [378, 184] width 301 height 24
click at [514, 181] on input "8.5" at bounding box center [378, 184] width 301 height 24
click at [514, 181] on input "9" at bounding box center [378, 184] width 301 height 24
click at [514, 181] on input "9.5" at bounding box center [378, 184] width 301 height 24
type input "10"
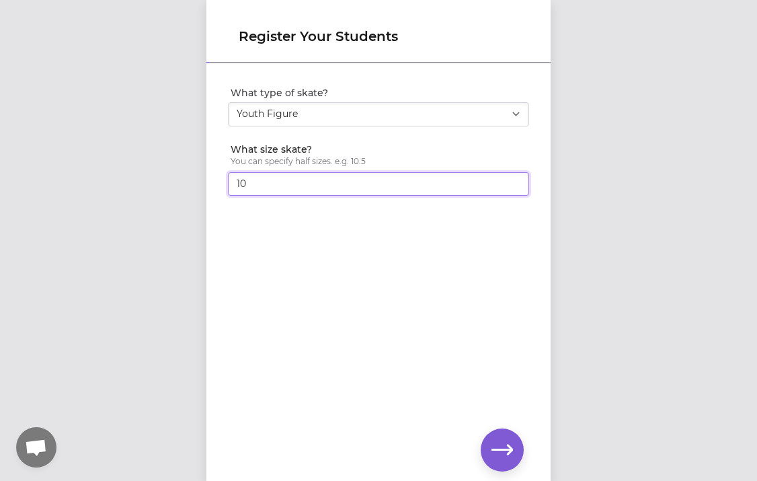
click at [514, 181] on input "10" at bounding box center [378, 184] width 301 height 24
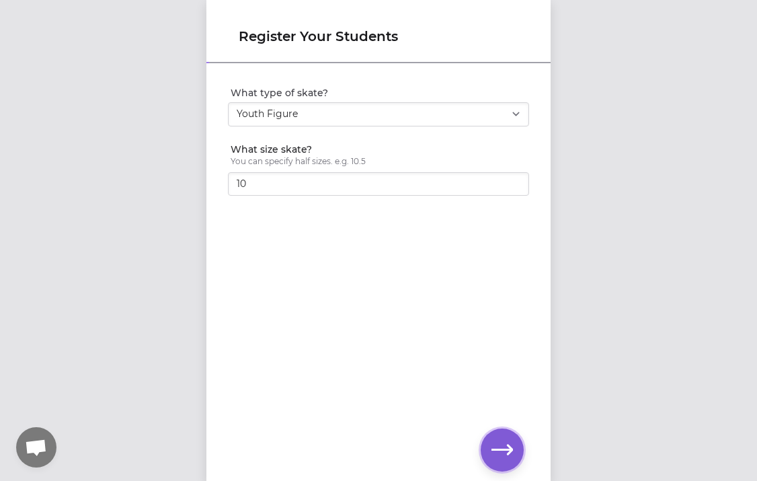
click at [502, 450] on icon "button" at bounding box center [502, 449] width 22 height 10
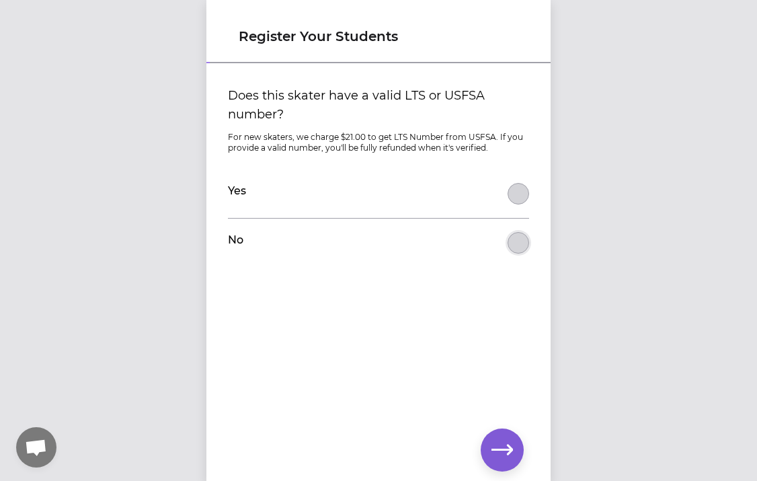
click at [522, 243] on button "Does this skater have a valid LTS or USFSA number?" at bounding box center [518, 243] width 22 height 22
click at [500, 452] on icon "button" at bounding box center [502, 450] width 22 height 22
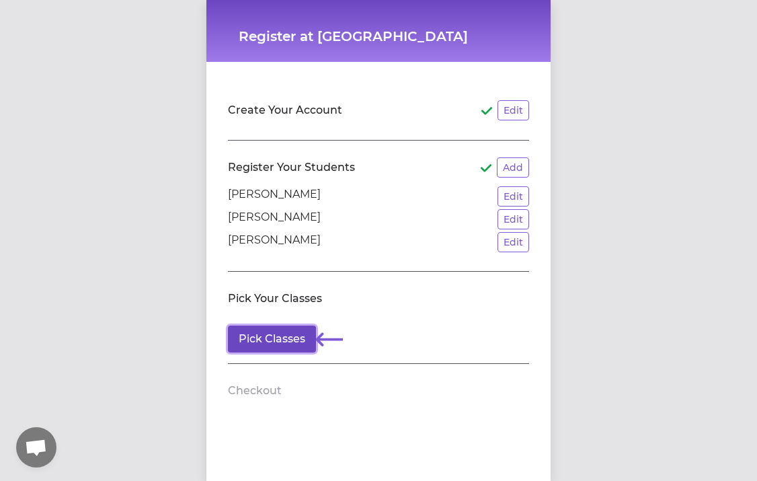
click at [273, 338] on button "Pick Classes" at bounding box center [272, 338] width 88 height 27
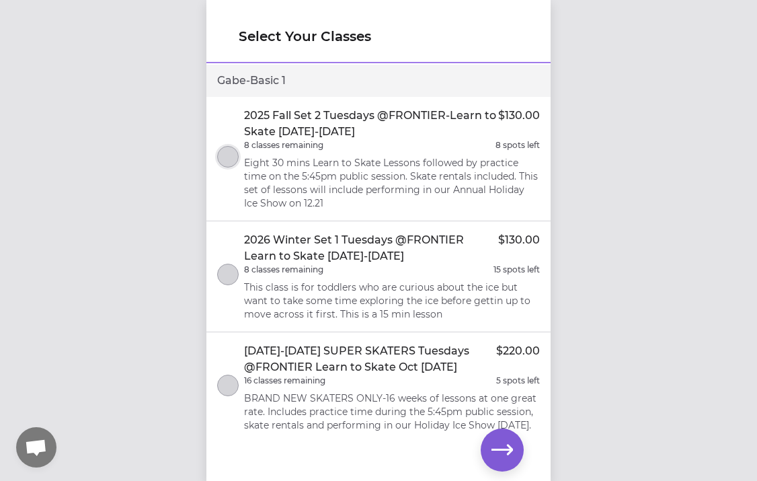
click at [231, 160] on button "select class" at bounding box center [228, 157] width 22 height 22
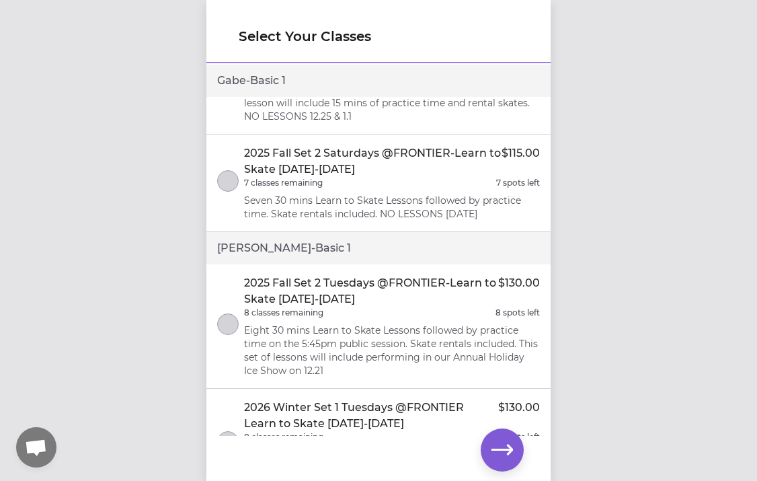
scroll to position [733, 0]
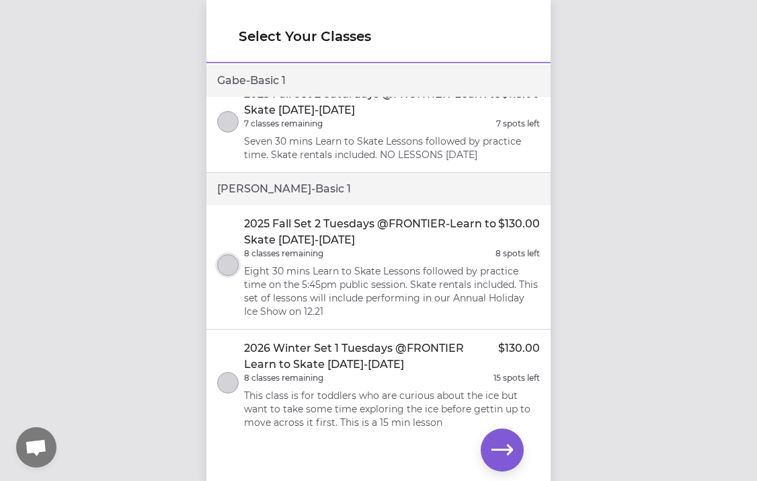
click at [220, 254] on button "select class" at bounding box center [228, 265] width 22 height 22
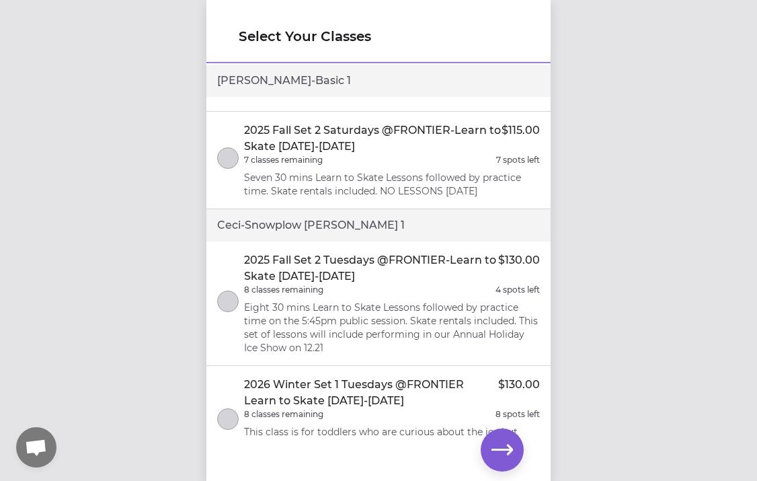
scroll to position [1545, 0]
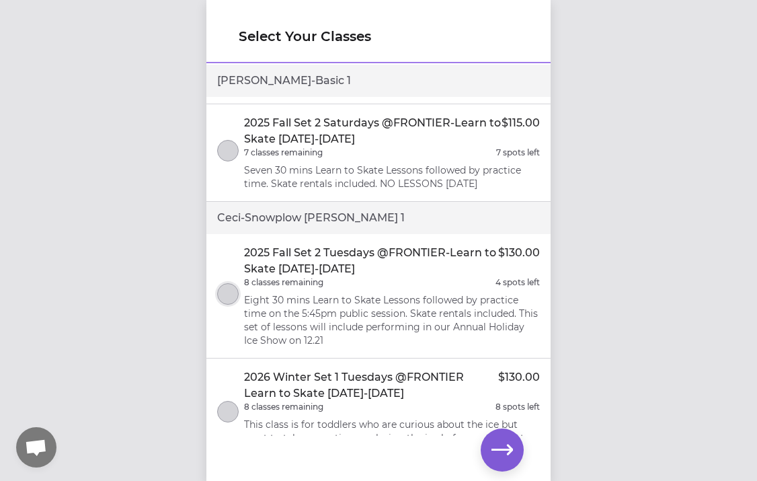
click at [234, 283] on button "select class" at bounding box center [228, 294] width 22 height 22
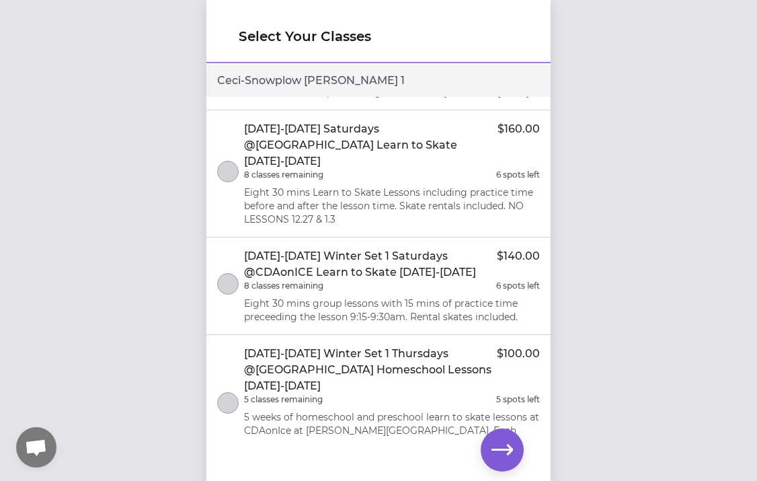
scroll to position [1, 0]
click at [495, 442] on icon "button" at bounding box center [502, 450] width 22 height 22
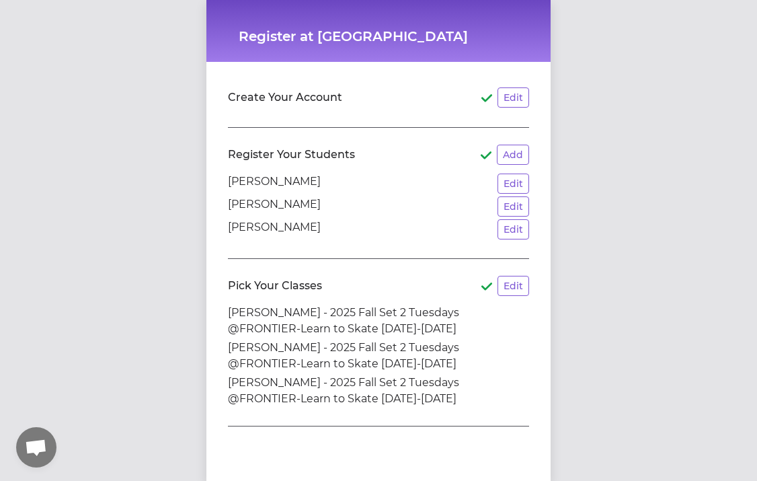
scroll to position [108, 0]
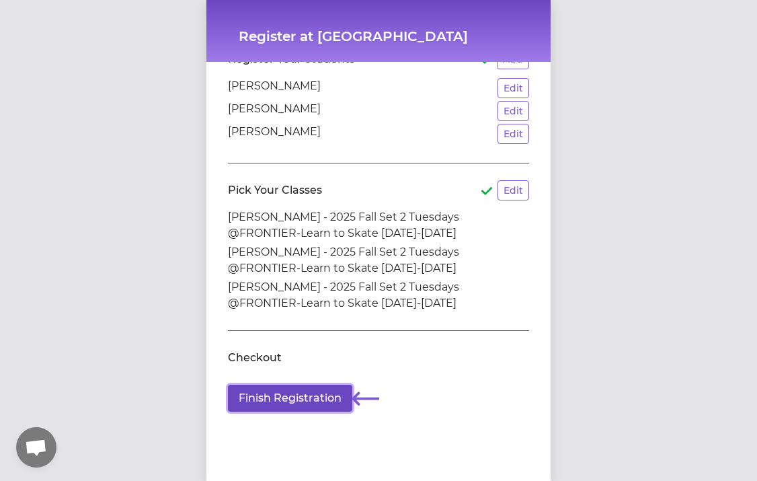
click at [330, 401] on button "Finish Registration" at bounding box center [290, 397] width 124 height 27
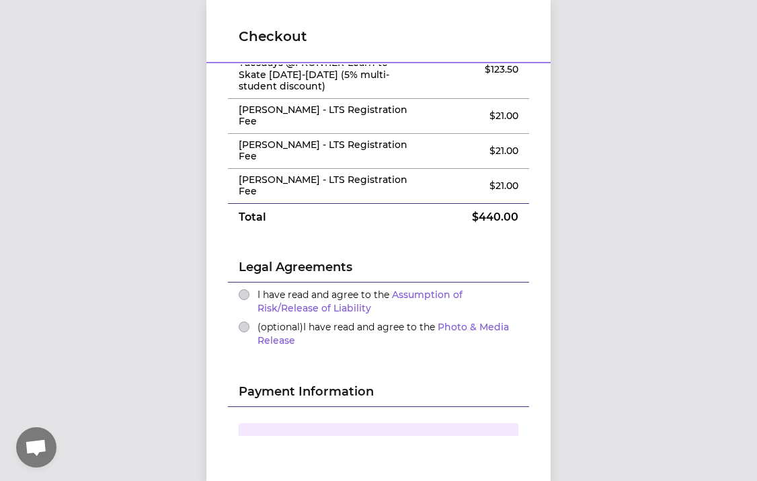
scroll to position [180, 0]
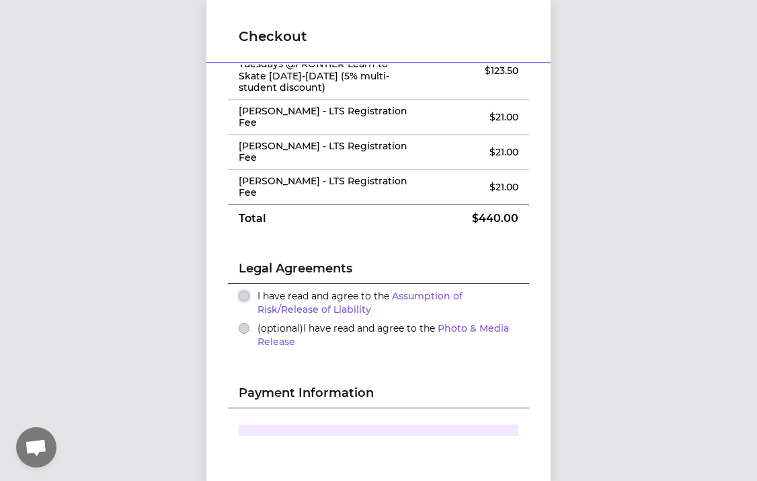
click at [241, 290] on button "I have read and agree to the Assumption of Risk/Release of Liability" at bounding box center [244, 295] width 11 height 11
click at [244, 323] on button "(optional) I have read and agree to the Photo & Media Release" at bounding box center [244, 328] width 11 height 11
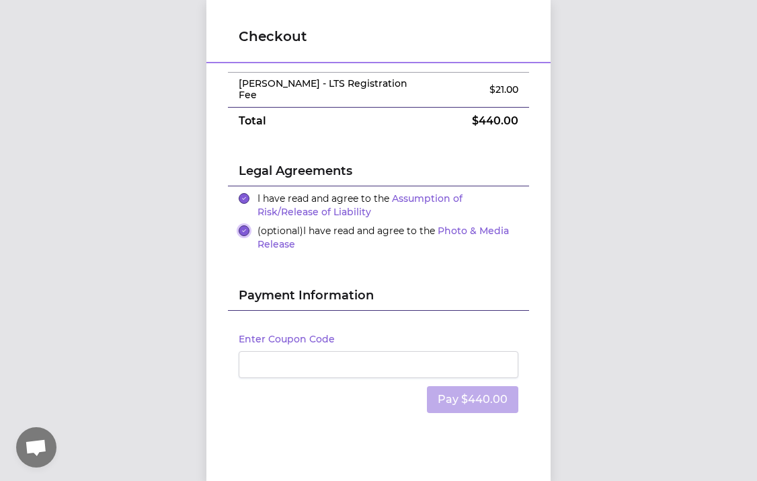
scroll to position [277, 0]
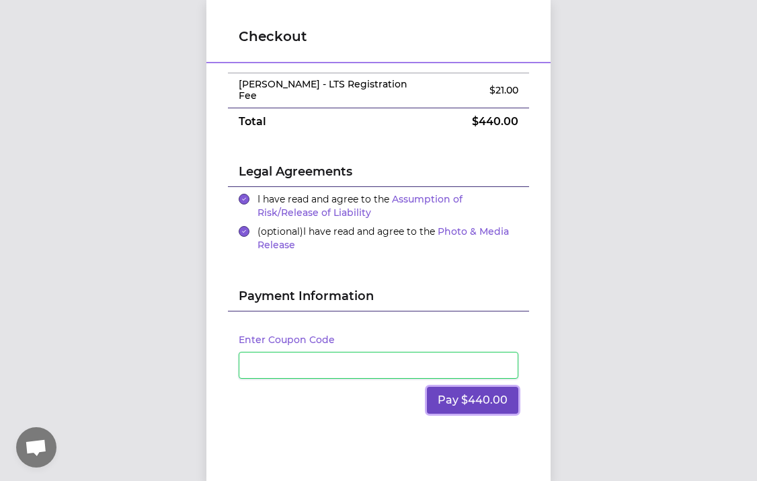
click at [494, 386] on button "Pay $440.00" at bounding box center [472, 399] width 91 height 27
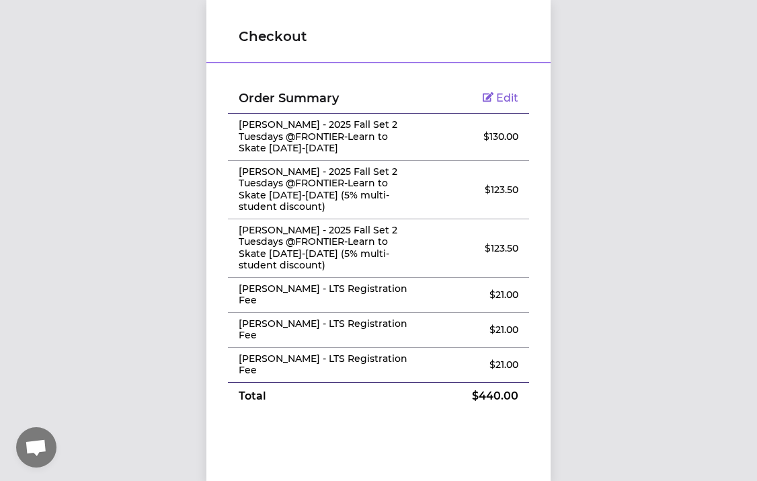
scroll to position [0, 0]
